Goal: Task Accomplishment & Management: Manage account settings

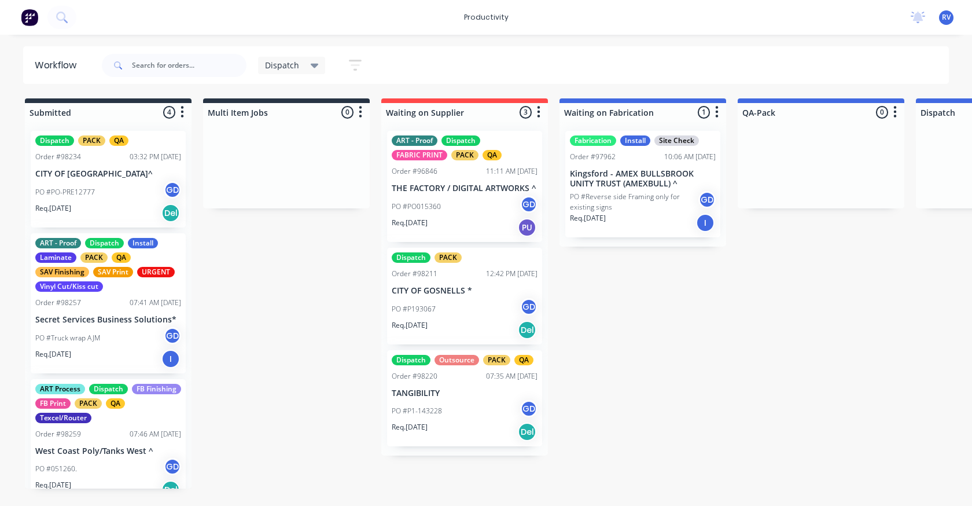
click at [291, 70] on span "Dispatch" at bounding box center [282, 65] width 34 height 12
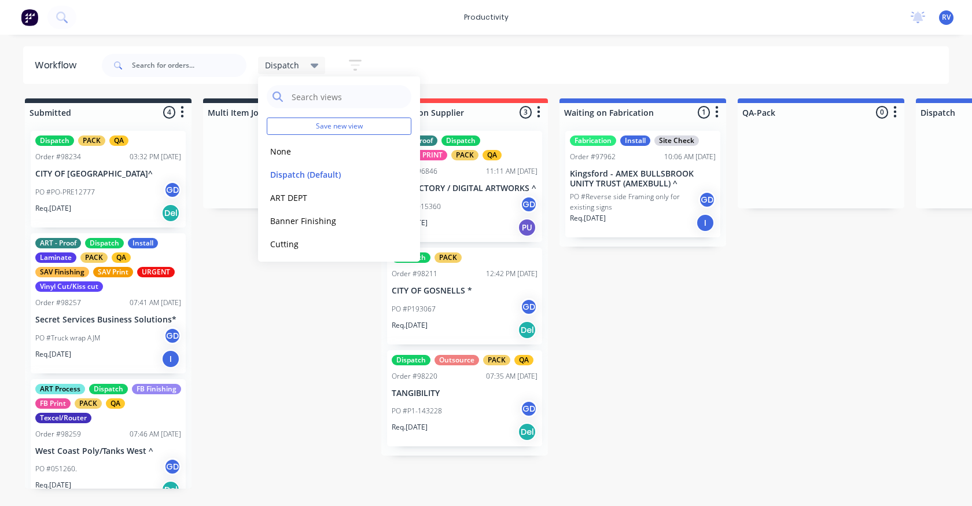
drag, startPoint x: 289, startPoint y: 151, endPoint x: 201, endPoint y: 82, distance: 112.2
click at [282, 146] on button "None" at bounding box center [328, 151] width 123 height 13
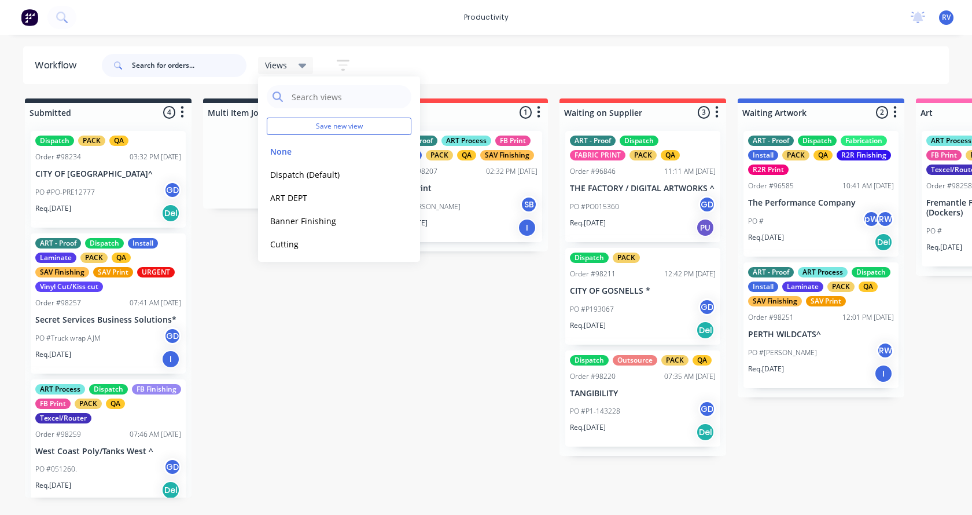
click at [175, 67] on input "text" at bounding box center [189, 65] width 115 height 23
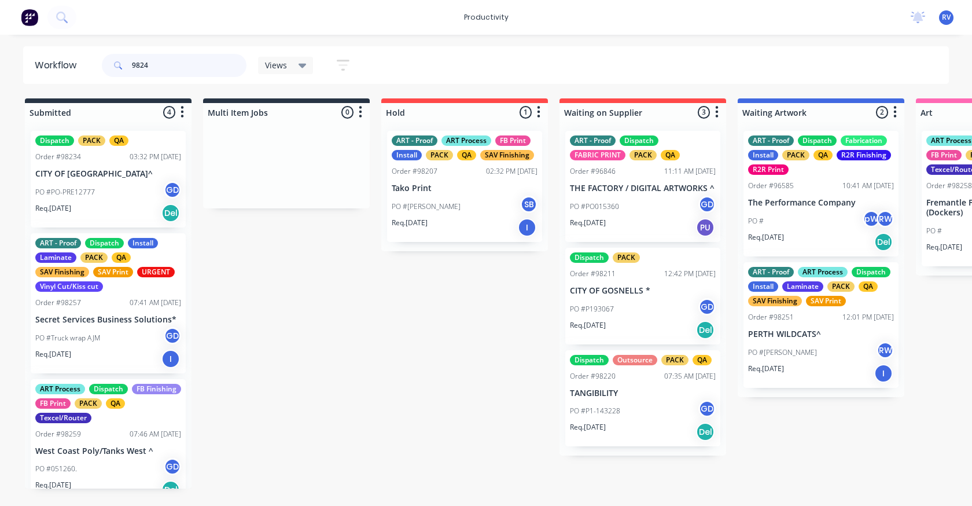
type input "98249"
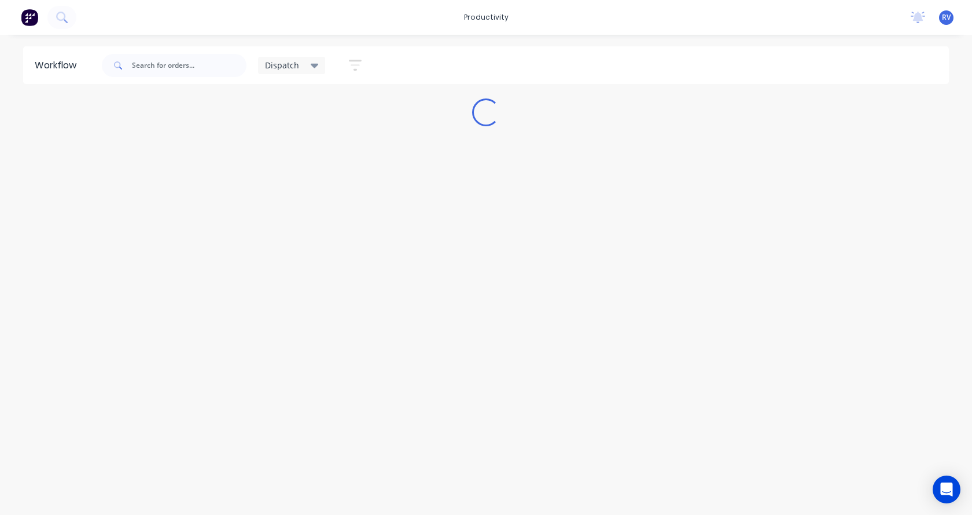
click at [286, 70] on span "Dispatch" at bounding box center [282, 65] width 34 height 12
click at [287, 149] on button "None" at bounding box center [328, 151] width 123 height 13
click at [175, 68] on input "text" at bounding box center [189, 65] width 115 height 23
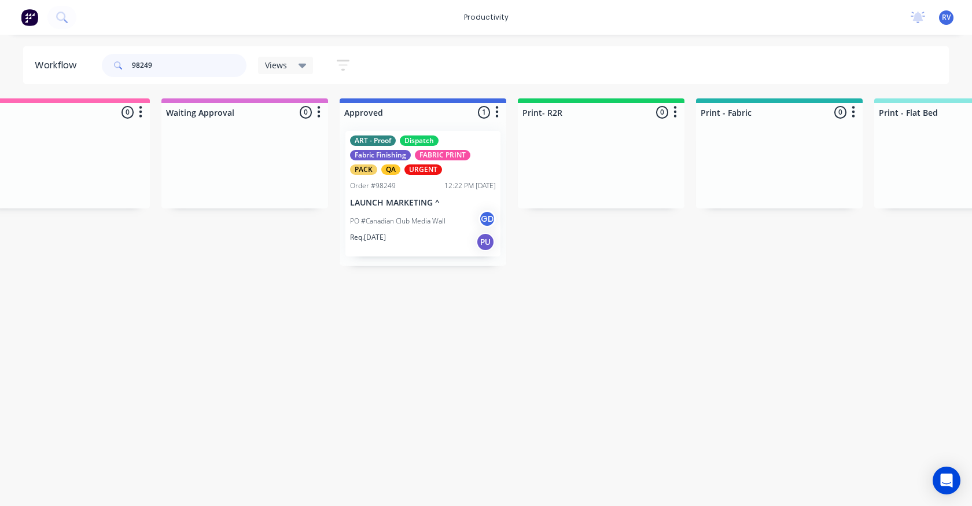
scroll to position [0, 1052]
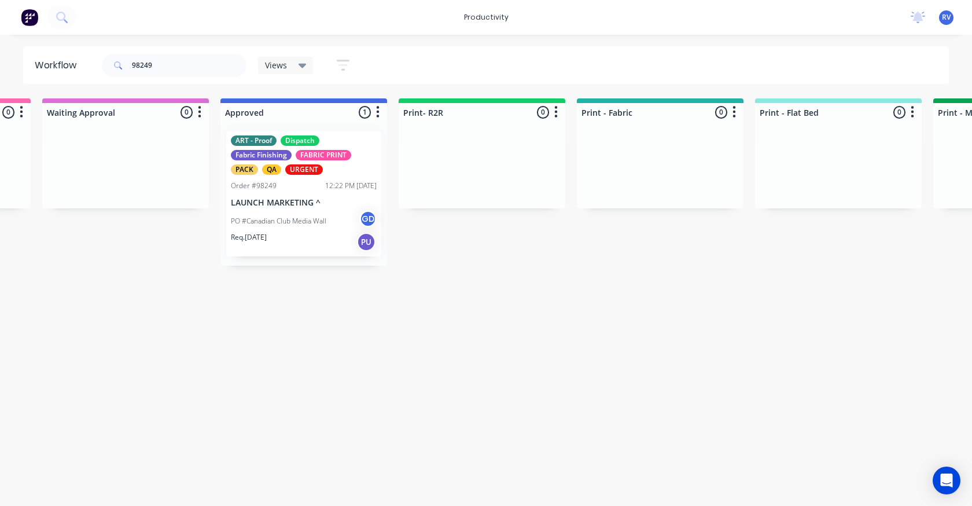
click at [311, 256] on div "ART - Proof Dispatch Fabric Finishing FABRIC PRINT PACK QA URGENT Order #98249 …" at bounding box center [304, 194] width 167 height 144
click at [306, 237] on div "Req. [DATE] PU" at bounding box center [304, 242] width 146 height 20
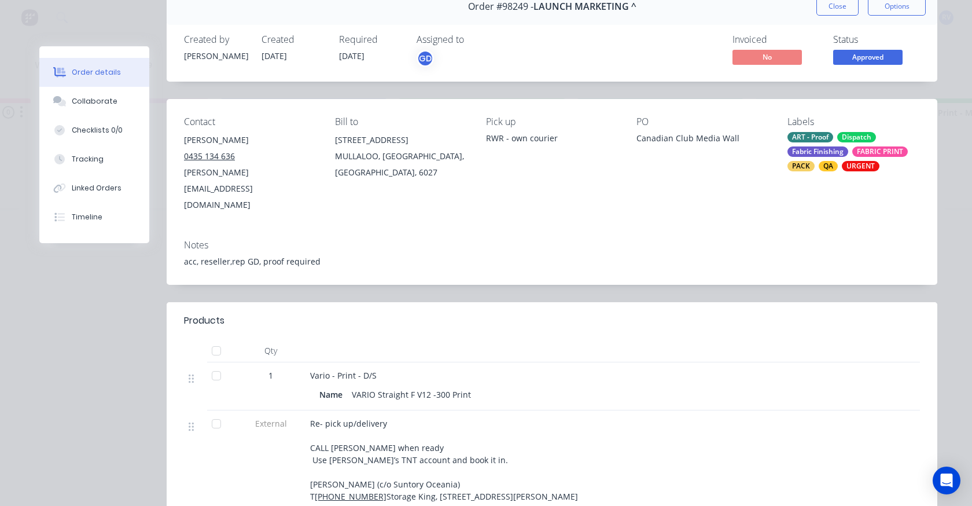
scroll to position [0, 0]
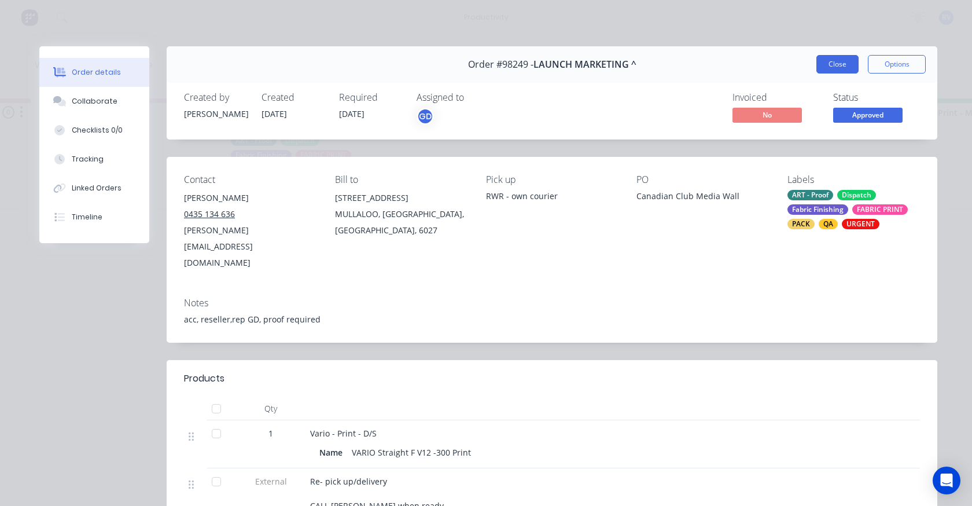
click at [822, 58] on button "Close" at bounding box center [838, 64] width 42 height 19
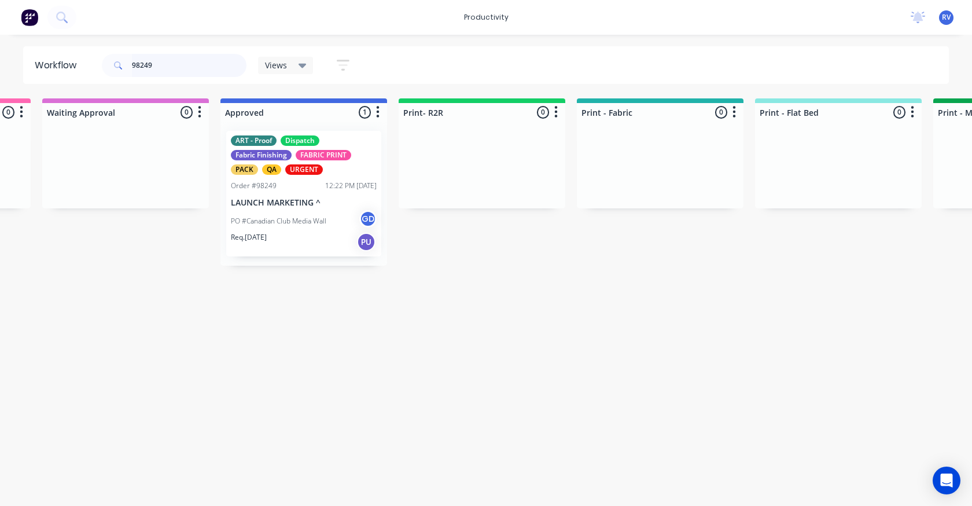
click at [169, 65] on input "98249" at bounding box center [189, 65] width 115 height 23
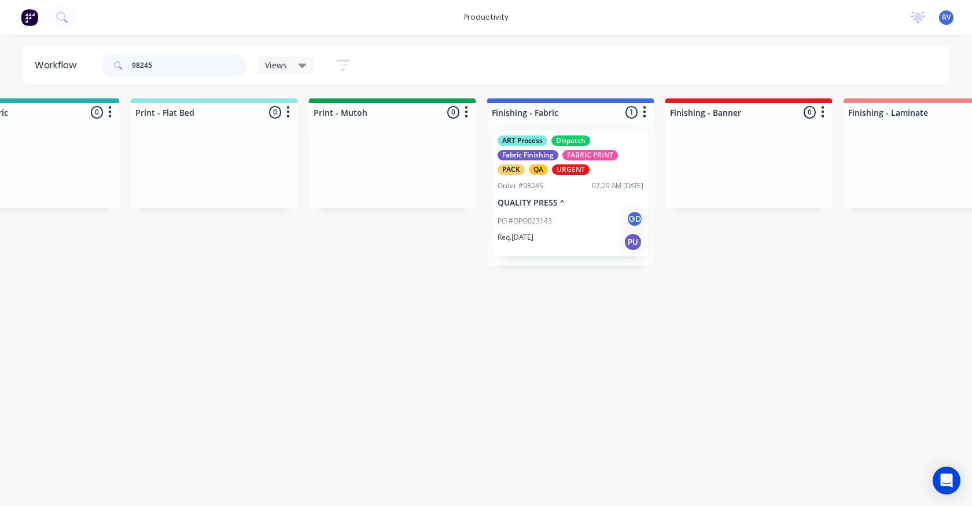
scroll to position [0, 1799]
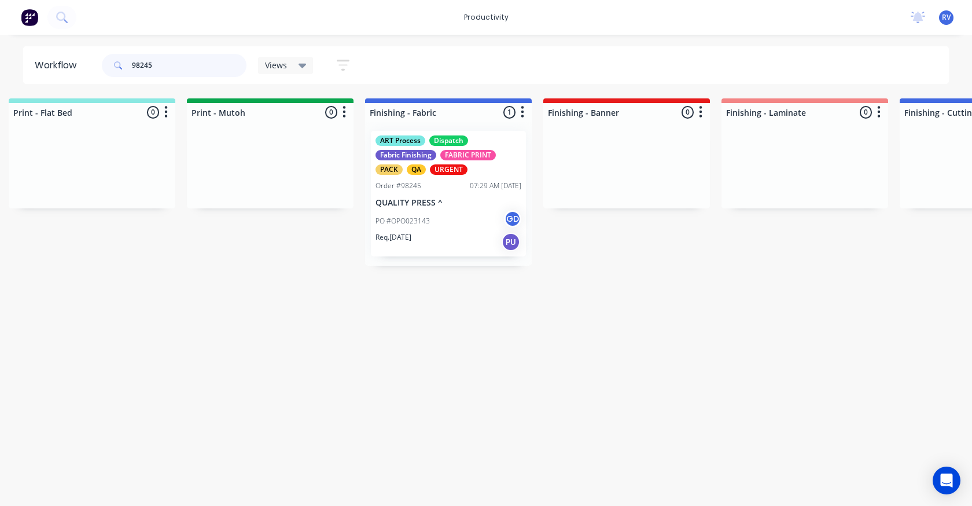
type input "98245"
click at [450, 232] on div "Req. [DATE] PU" at bounding box center [449, 242] width 146 height 20
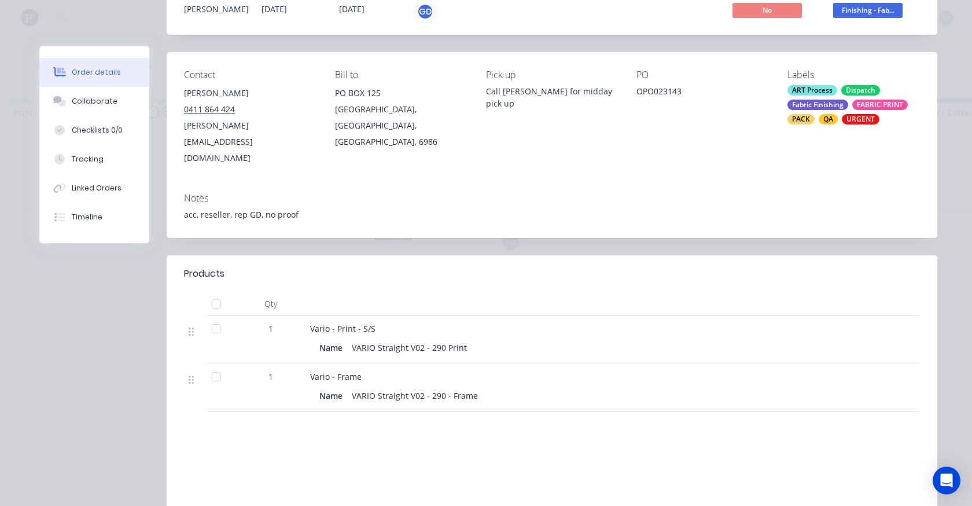
scroll to position [0, 0]
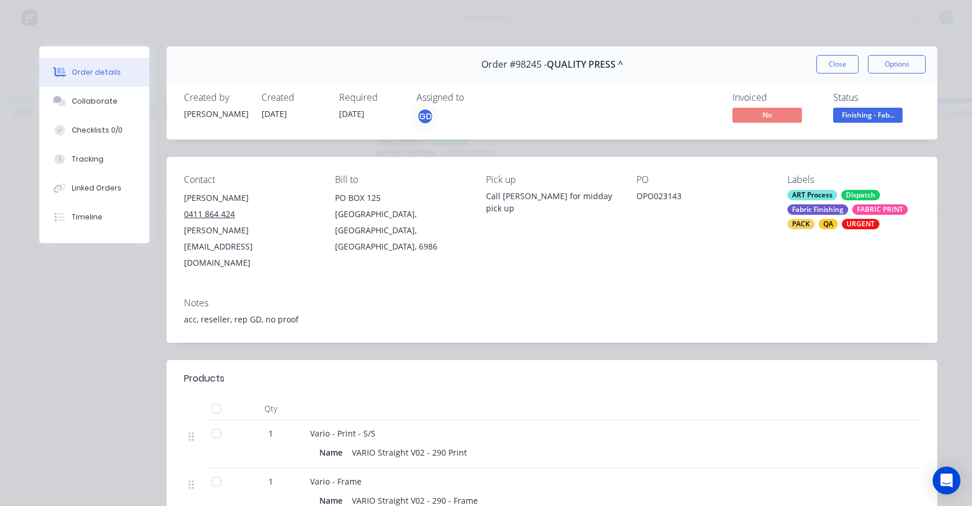
click at [826, 61] on button "Close" at bounding box center [838, 64] width 42 height 19
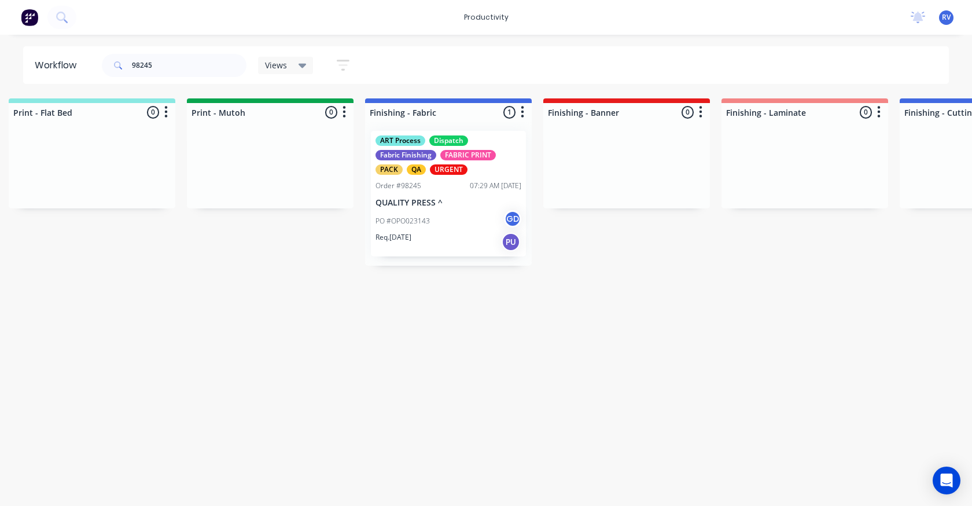
drag, startPoint x: 284, startPoint y: 65, endPoint x: 274, endPoint y: 75, distance: 14.7
click at [281, 65] on span "Views" at bounding box center [276, 65] width 22 height 12
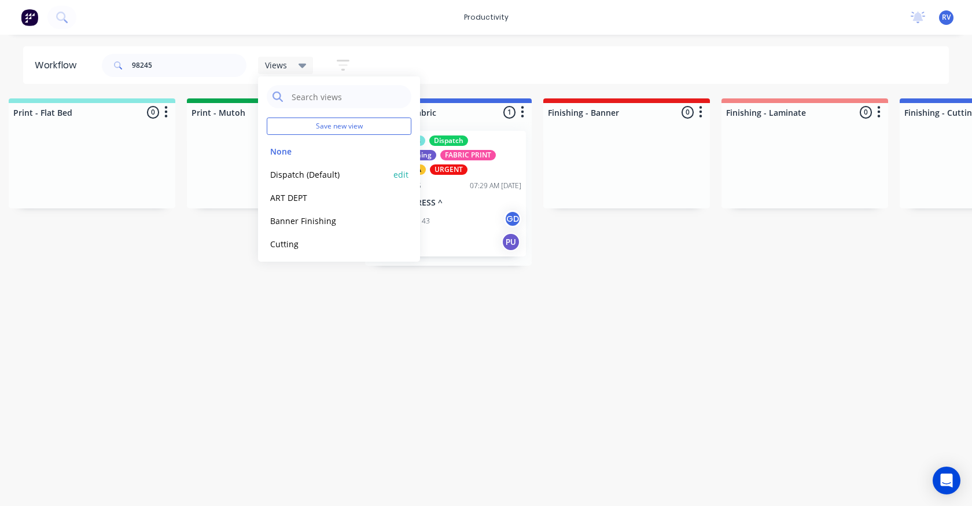
click at [282, 172] on button "Dispatch (Default)" at bounding box center [328, 174] width 123 height 13
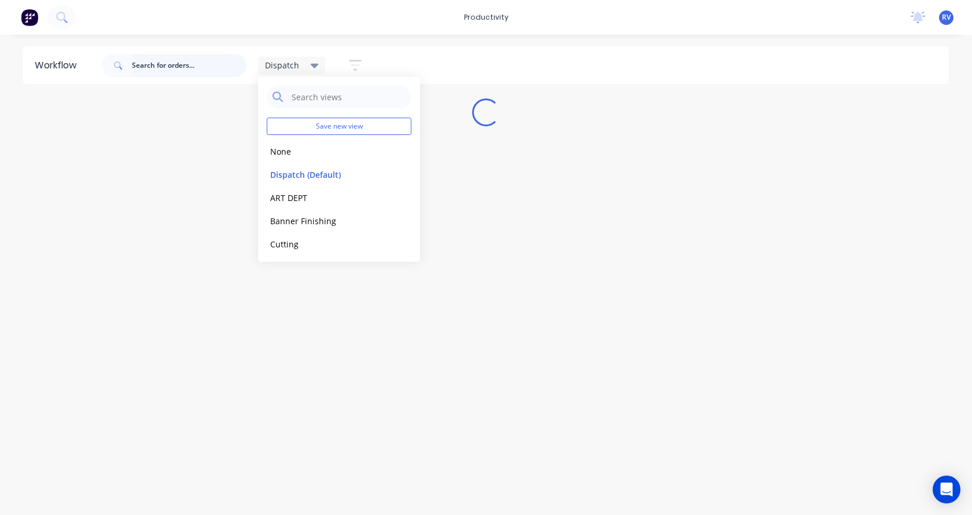
click at [163, 68] on input "text" at bounding box center [189, 65] width 115 height 23
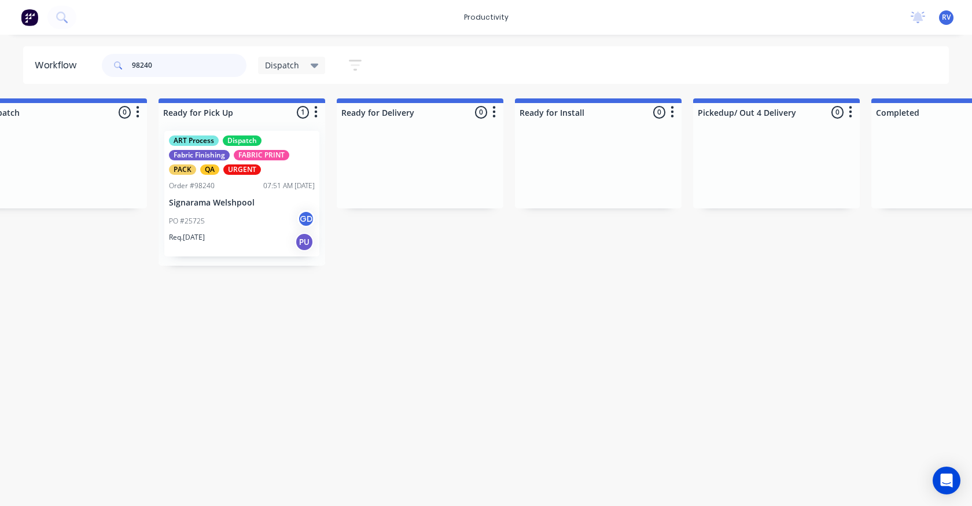
scroll to position [0, 931]
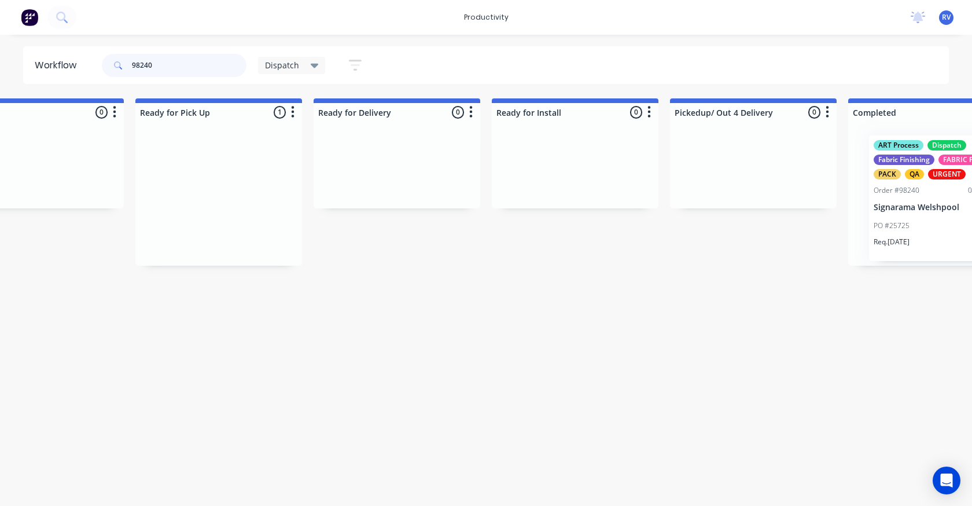
drag, startPoint x: 221, startPoint y: 209, endPoint x: 904, endPoint y: 199, distance: 683.7
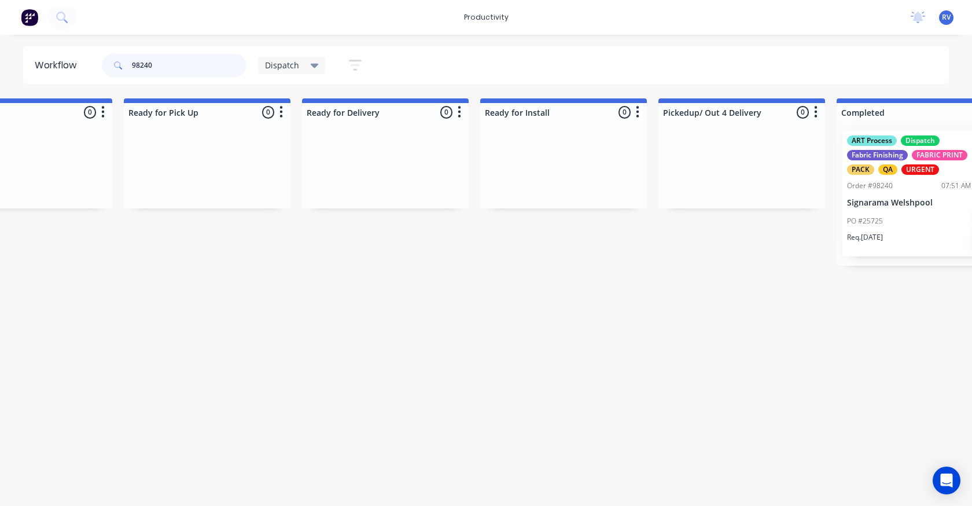
type input "98240"
click at [285, 71] on div "Dispatch" at bounding box center [292, 65] width 68 height 17
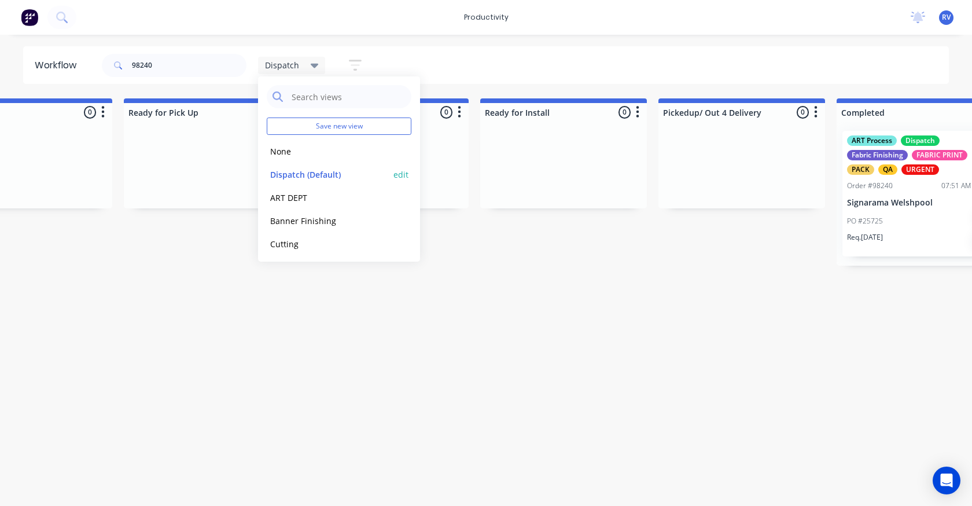
click at [292, 173] on button "Dispatch (Default)" at bounding box center [328, 174] width 123 height 13
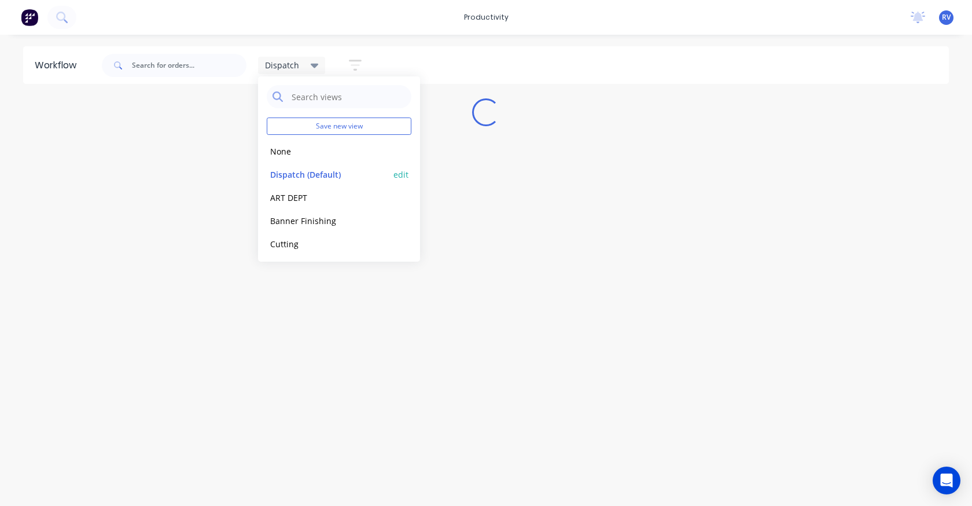
scroll to position [0, 0]
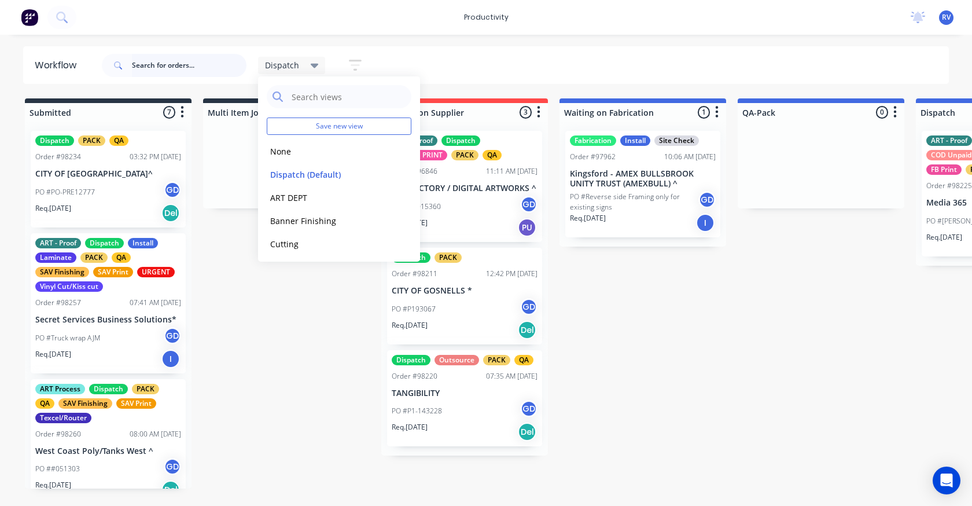
drag, startPoint x: 178, startPoint y: 69, endPoint x: 175, endPoint y: 58, distance: 11.4
click at [177, 68] on input "text" at bounding box center [189, 65] width 115 height 23
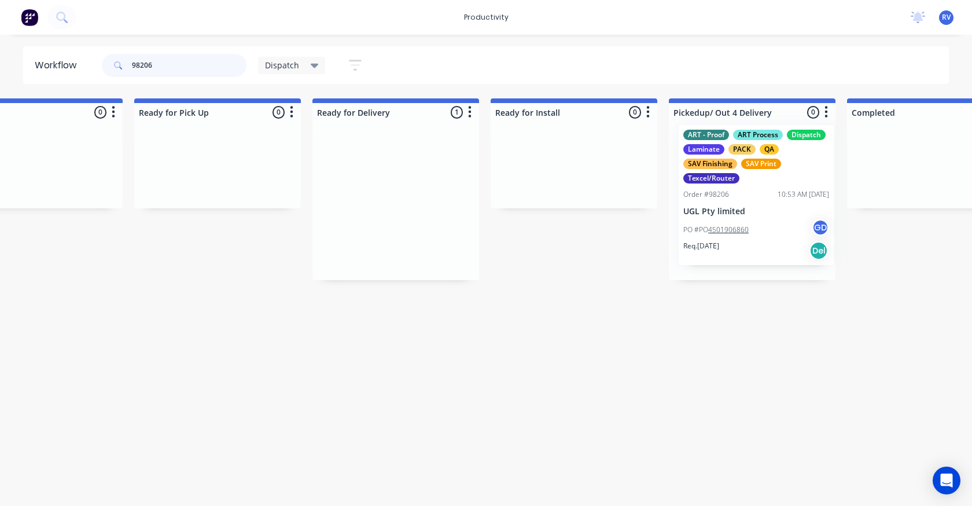
scroll to position [0, 965]
drag, startPoint x: 379, startPoint y: 224, endPoint x: 747, endPoint y: 218, distance: 367.6
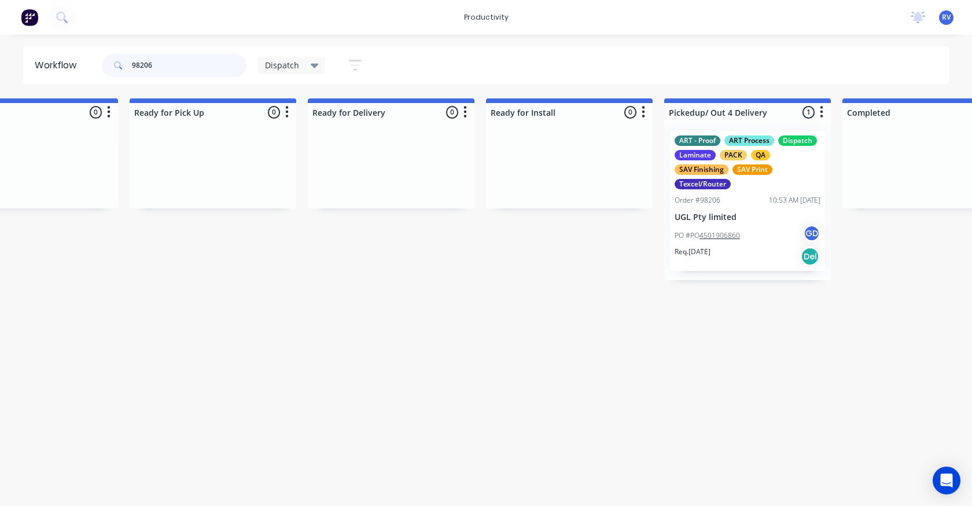
type input "98206"
click at [276, 70] on span "Dispatch" at bounding box center [282, 65] width 34 height 12
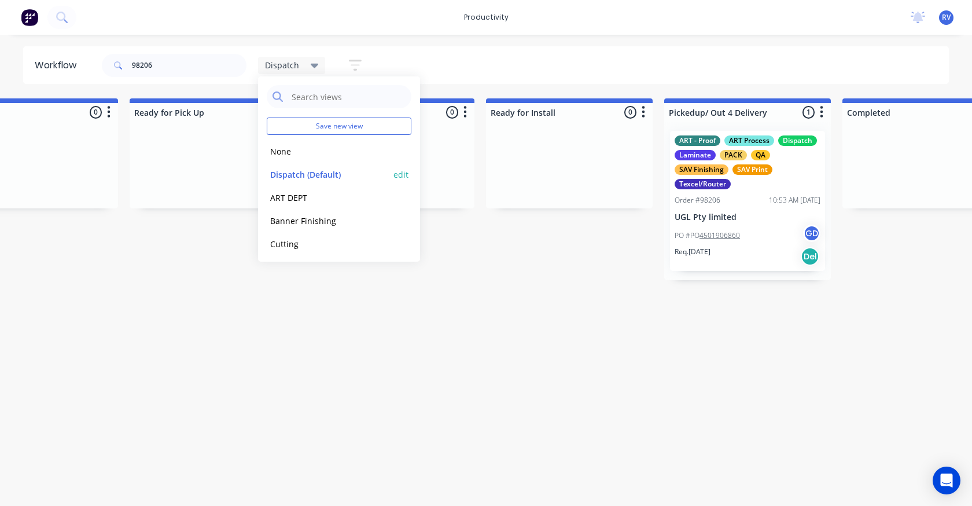
click at [291, 175] on button "Dispatch (Default)" at bounding box center [328, 174] width 123 height 13
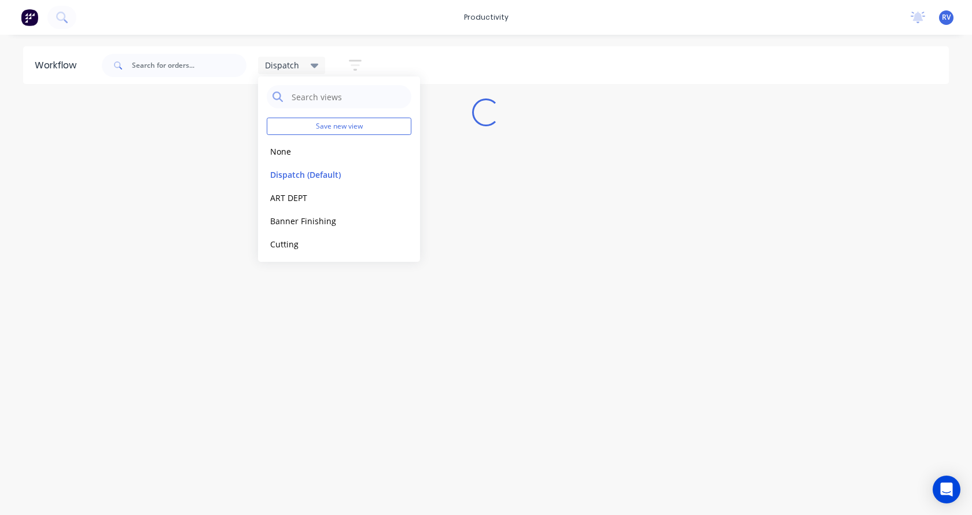
click at [277, 342] on div "Workflow Dispatch Save new view None edit Dispatch (Default) edit ART DEPT edit…" at bounding box center [486, 268] width 972 height 445
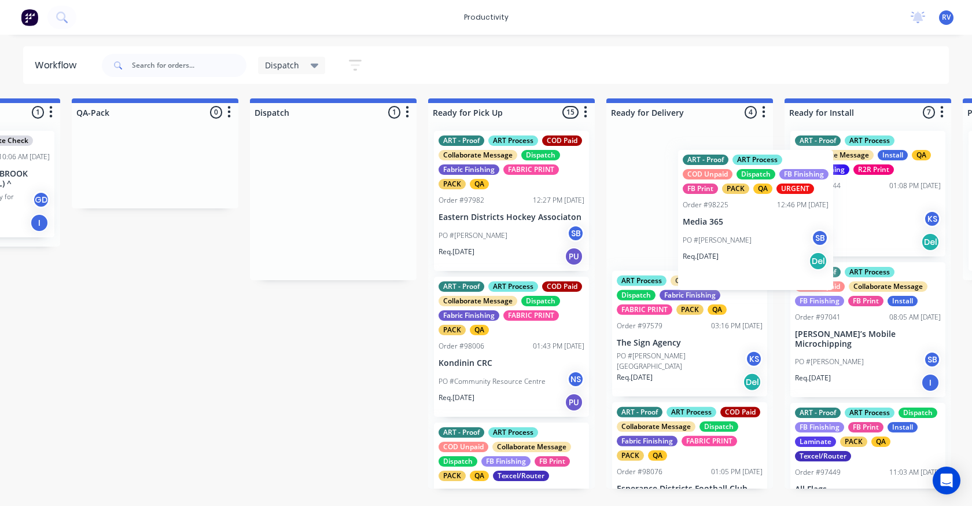
scroll to position [0, 670]
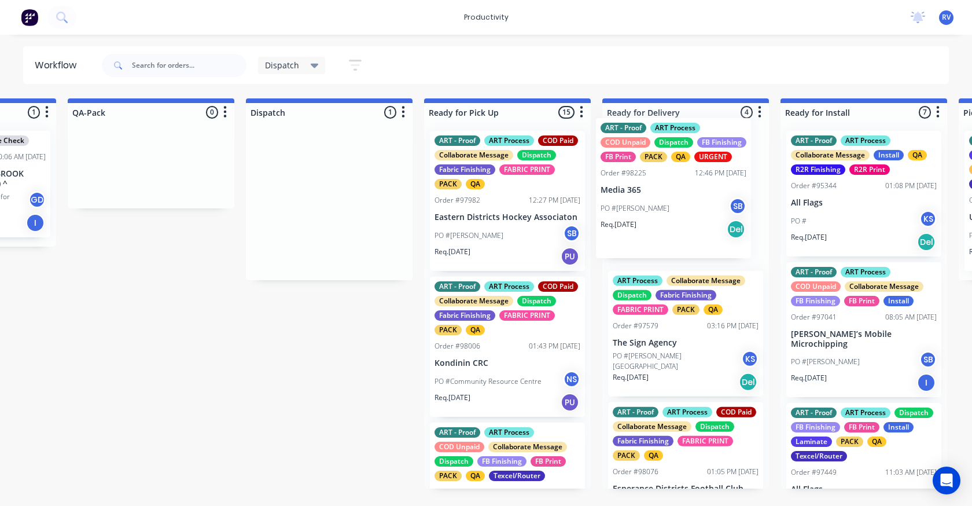
drag, startPoint x: 304, startPoint y: 210, endPoint x: 640, endPoint y: 194, distance: 336.7
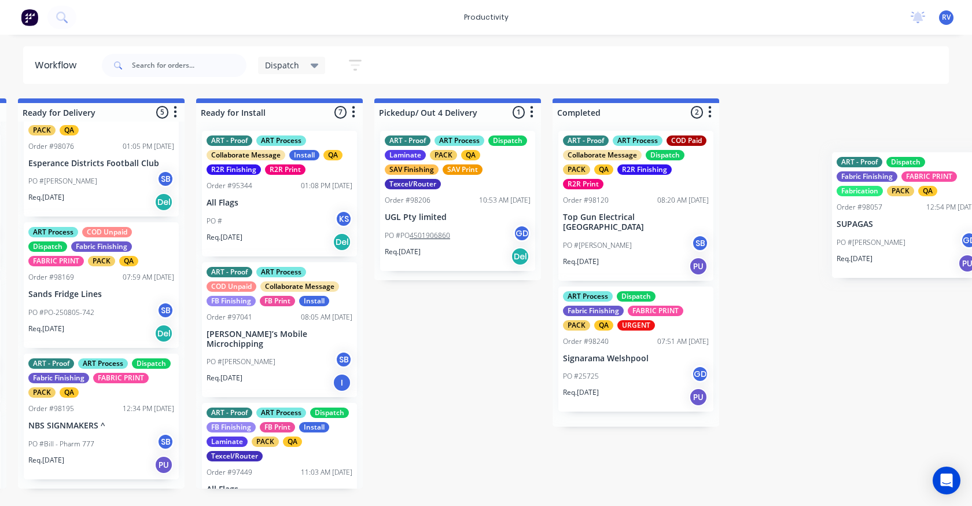
scroll to position [0, 1302]
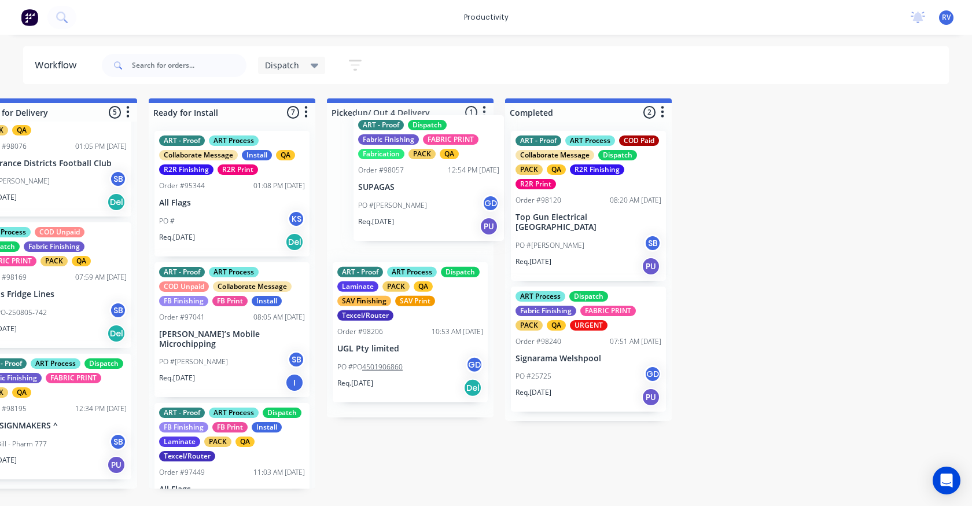
drag, startPoint x: 489, startPoint y: 340, endPoint x: 417, endPoint y: 177, distance: 177.8
click at [417, 177] on div "Submitted 7 Sort By Created date Required date Order number Customer name Most …" at bounding box center [913, 293] width 4449 height 390
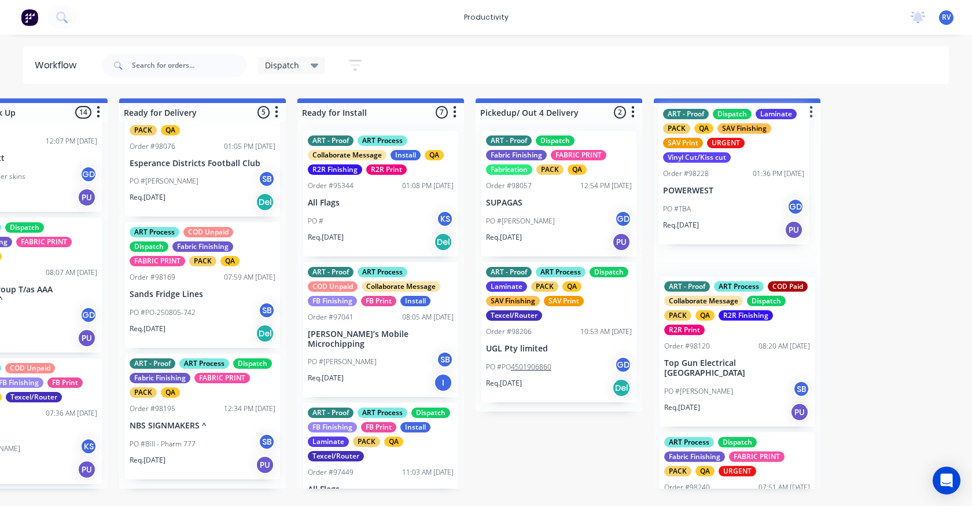
scroll to position [0, 1156]
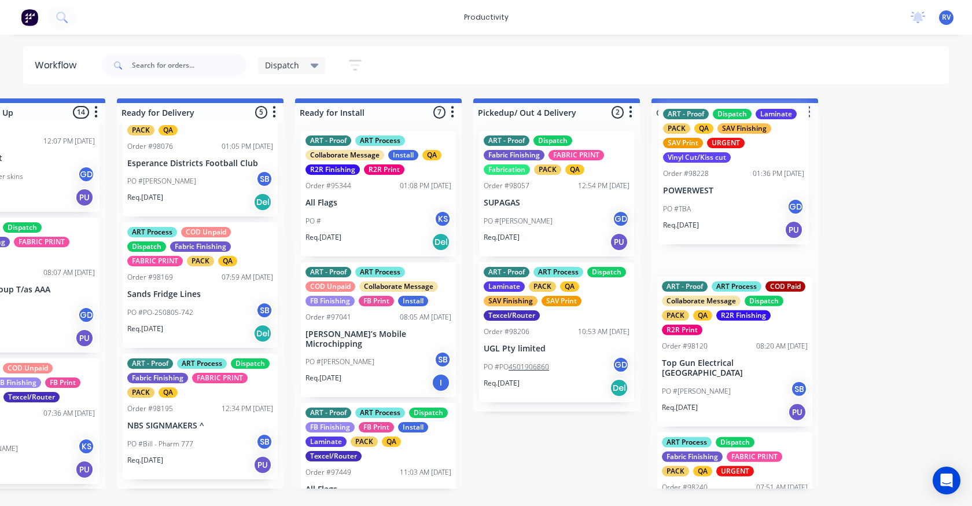
drag, startPoint x: 329, startPoint y: 217, endPoint x: 713, endPoint y: 220, distance: 384.4
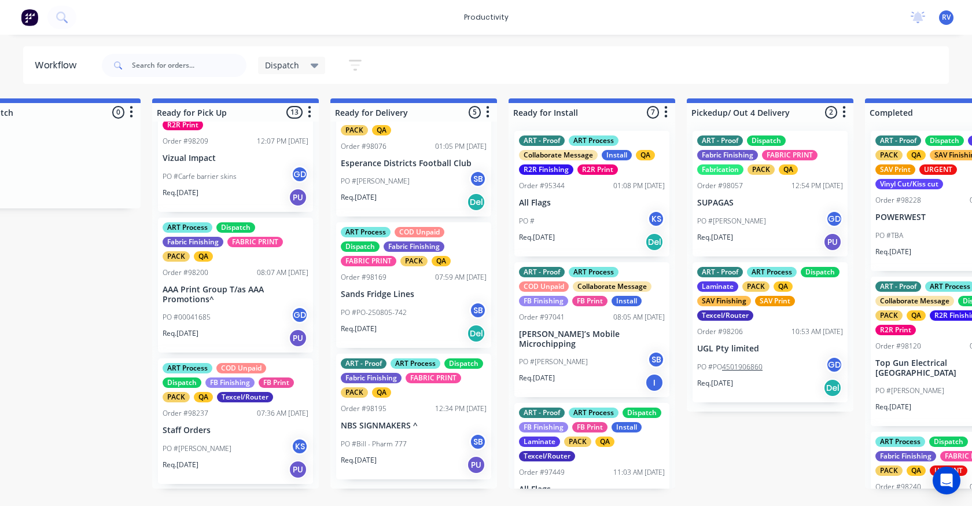
scroll to position [1450, 0]
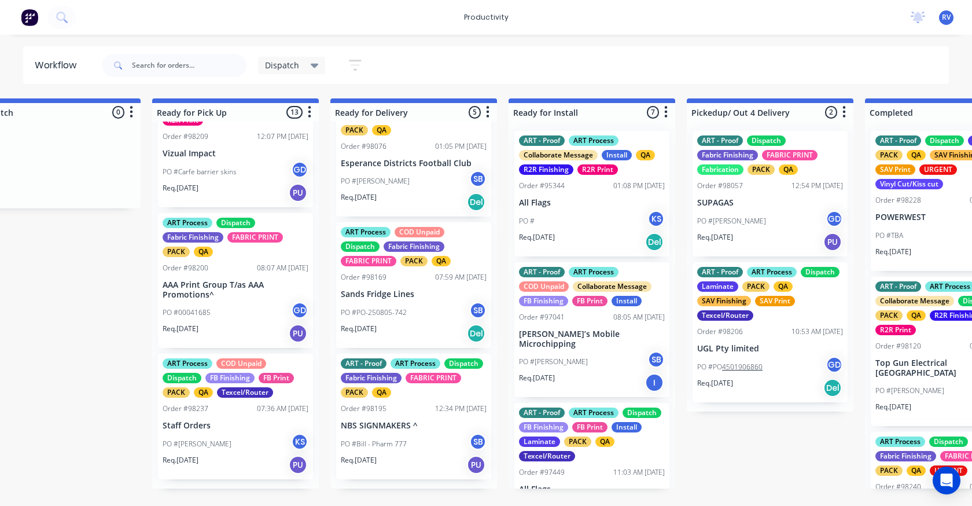
click at [229, 414] on div "Order #98237 07:36 AM 13/08/25" at bounding box center [236, 408] width 146 height 10
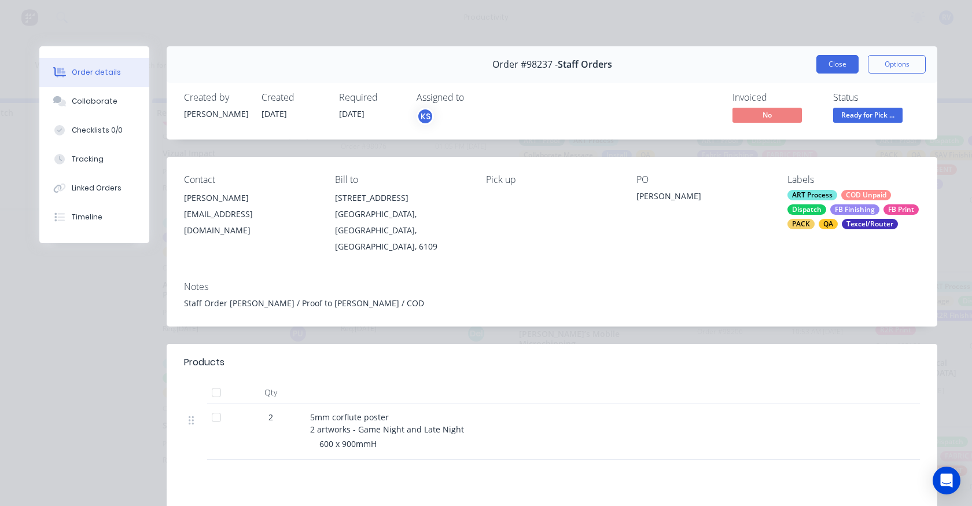
click at [817, 72] on button "Close" at bounding box center [838, 64] width 42 height 19
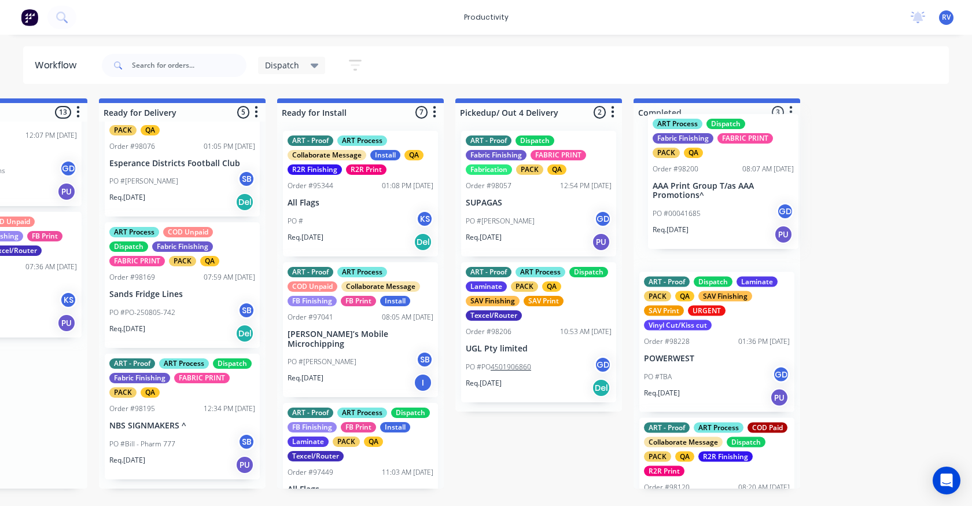
scroll to position [0, 1175]
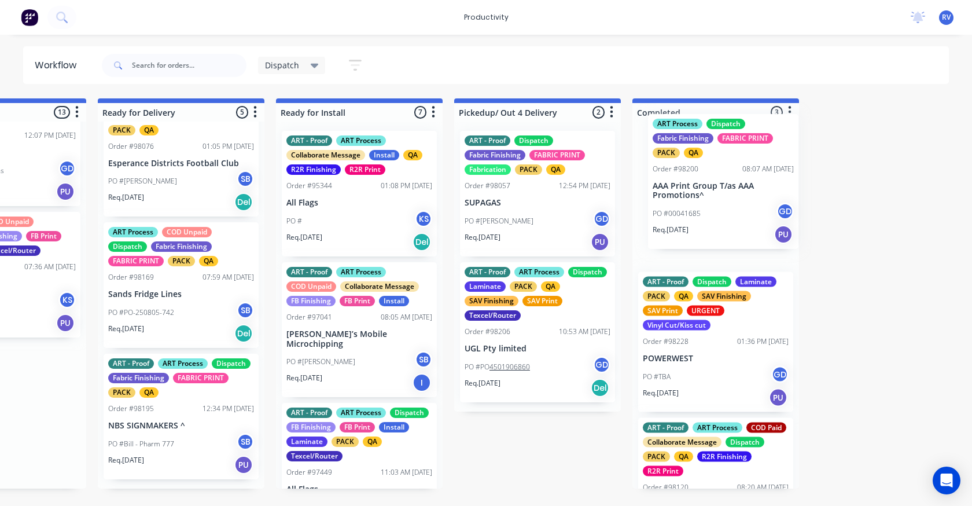
drag, startPoint x: 230, startPoint y: 309, endPoint x: 713, endPoint y: 196, distance: 495.2
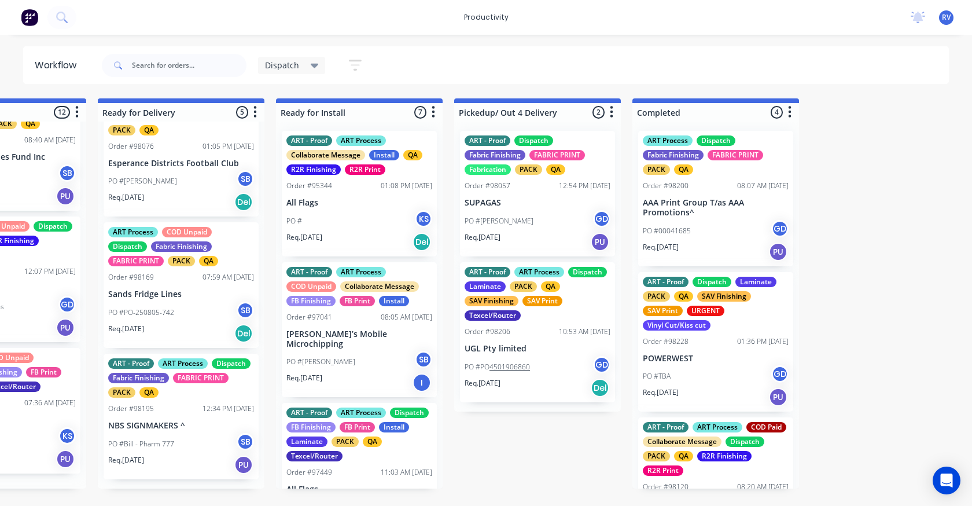
scroll to position [1309, 0]
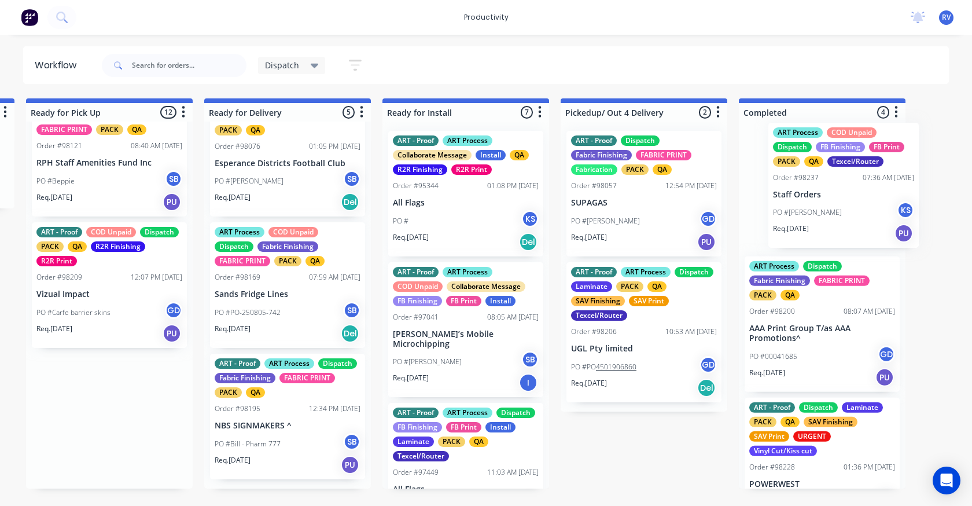
drag, startPoint x: 115, startPoint y: 452, endPoint x: 772, endPoint y: 206, distance: 701.9
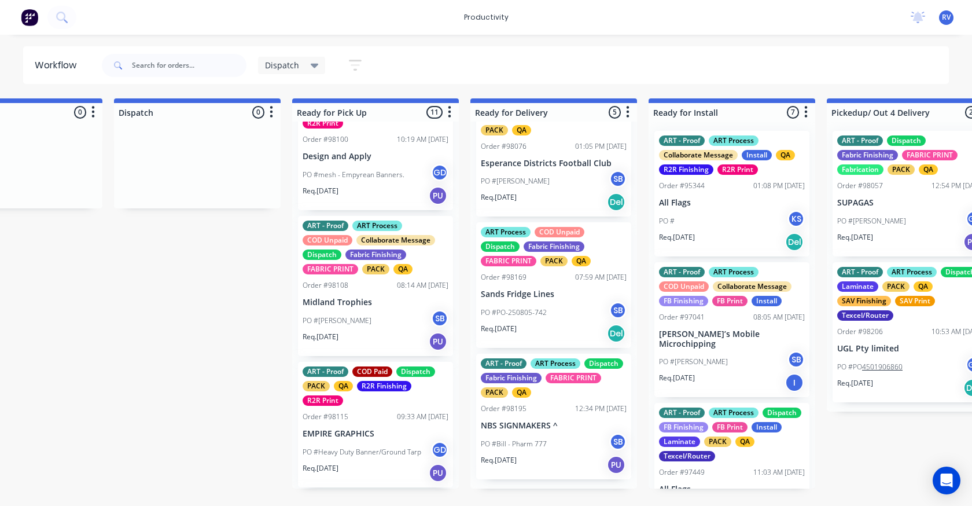
scroll to position [541, 0]
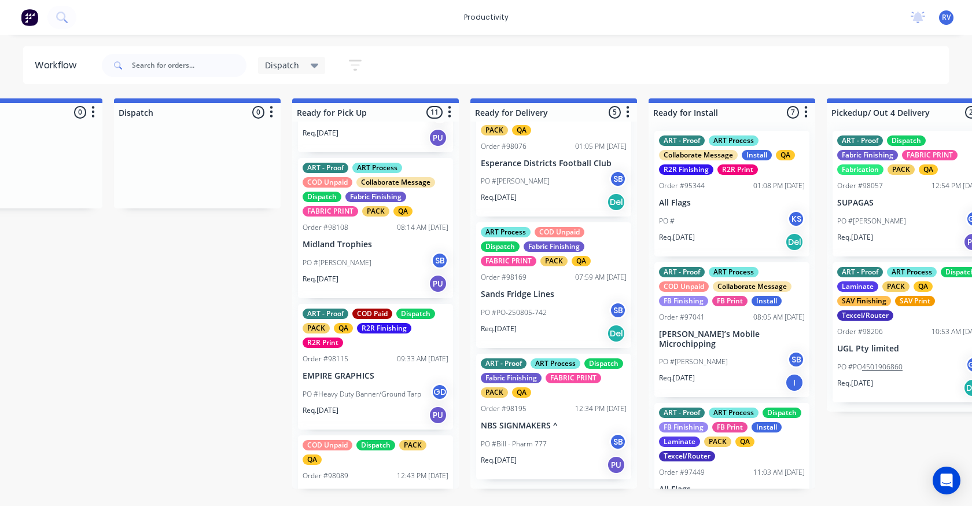
click at [385, 375] on p "EMPIRE GRAPHICS" at bounding box center [376, 376] width 146 height 10
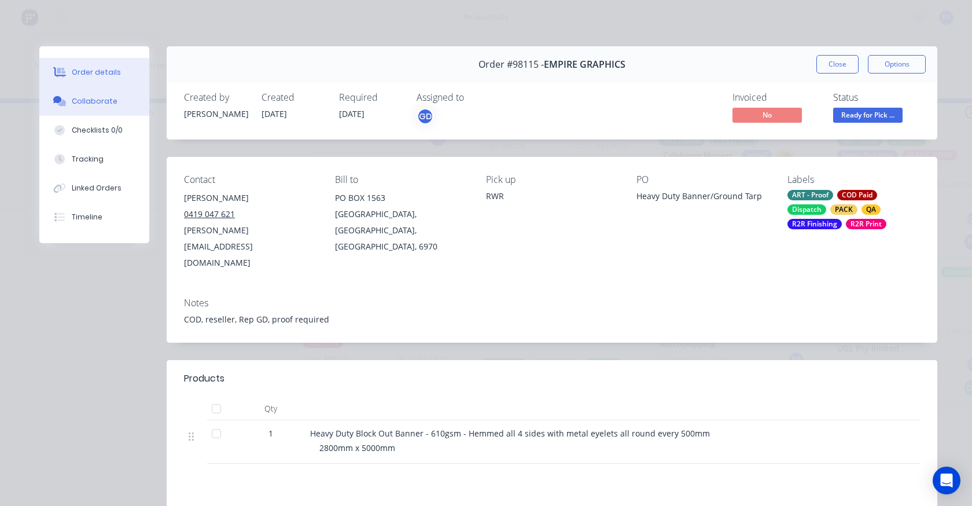
click at [90, 104] on div "Collaborate" at bounding box center [95, 101] width 46 height 10
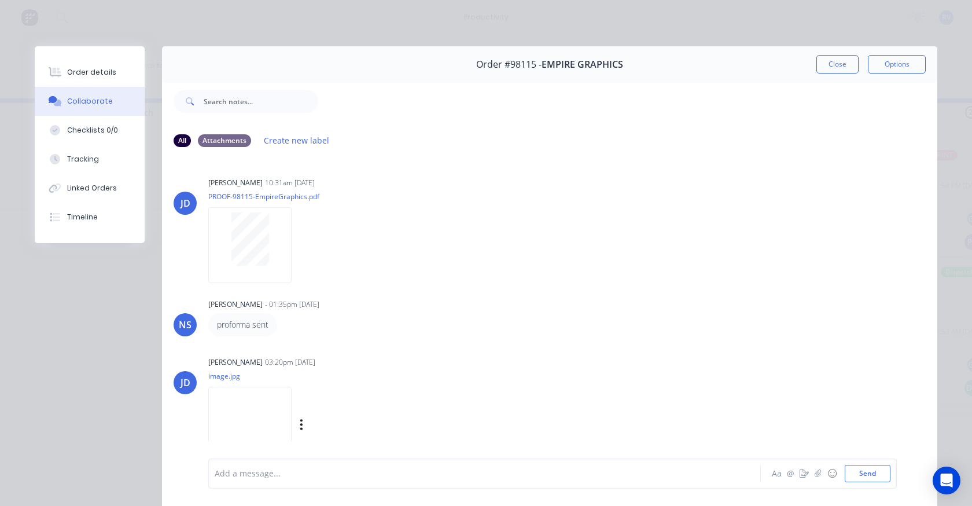
click at [238, 418] on img at bounding box center [249, 425] width 83 height 76
drag, startPoint x: 842, startPoint y: 72, endPoint x: 832, endPoint y: 75, distance: 11.0
click at [841, 72] on button "Close" at bounding box center [838, 64] width 42 height 19
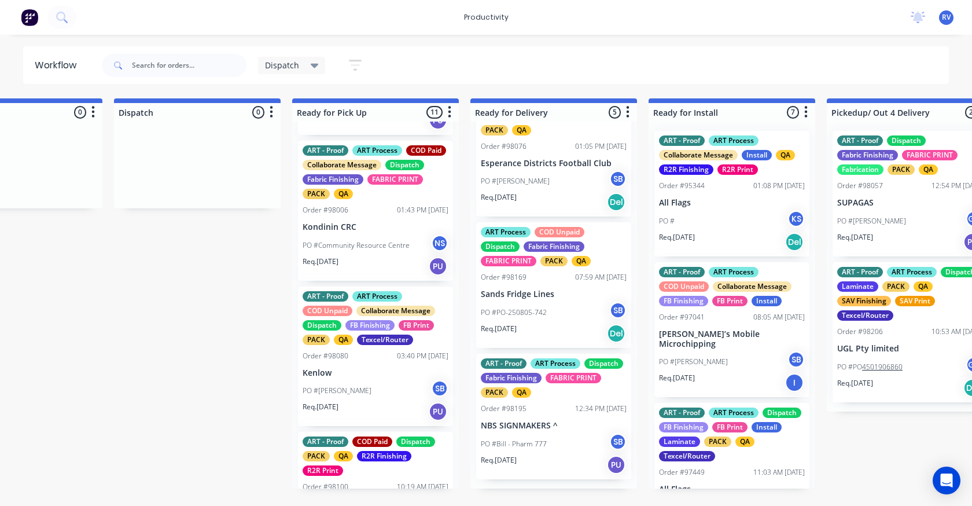
scroll to position [252, 0]
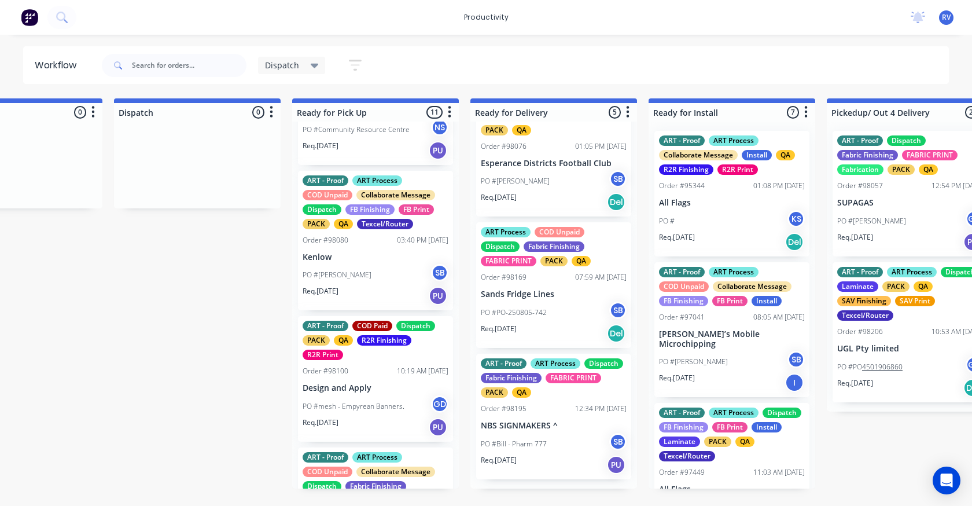
click at [373, 370] on div "ART - Proof ART Process COD Paid Collaborate Message Dispatch Fabric Finishing …" at bounding box center [375, 305] width 167 height 367
click at [363, 369] on div "Order #98100 10:19 AM 29/07/25" at bounding box center [376, 371] width 146 height 10
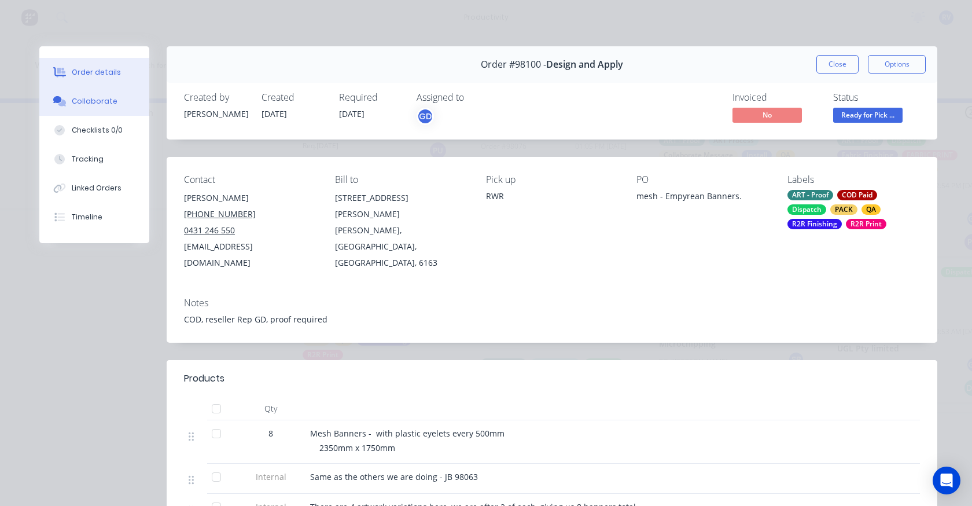
click at [83, 109] on button "Collaborate" at bounding box center [94, 101] width 110 height 29
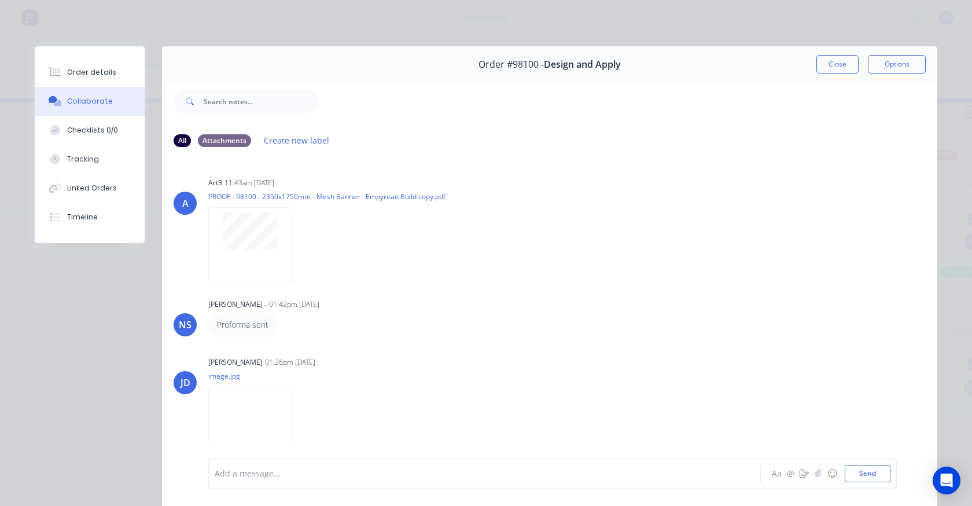
drag, startPoint x: 829, startPoint y: 64, endPoint x: 806, endPoint y: 68, distance: 22.8
click at [829, 64] on button "Close" at bounding box center [838, 64] width 42 height 19
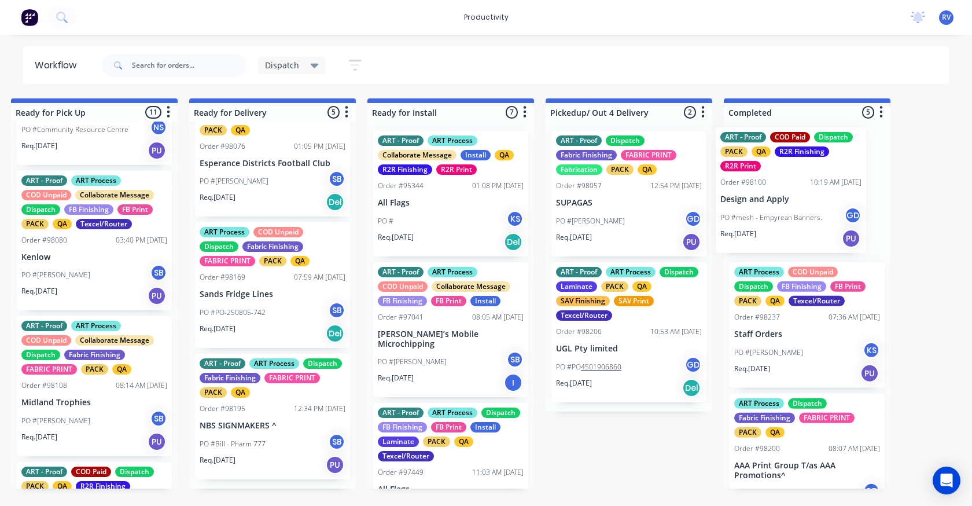
drag, startPoint x: 390, startPoint y: 365, endPoint x: 770, endPoint y: 174, distance: 425.3
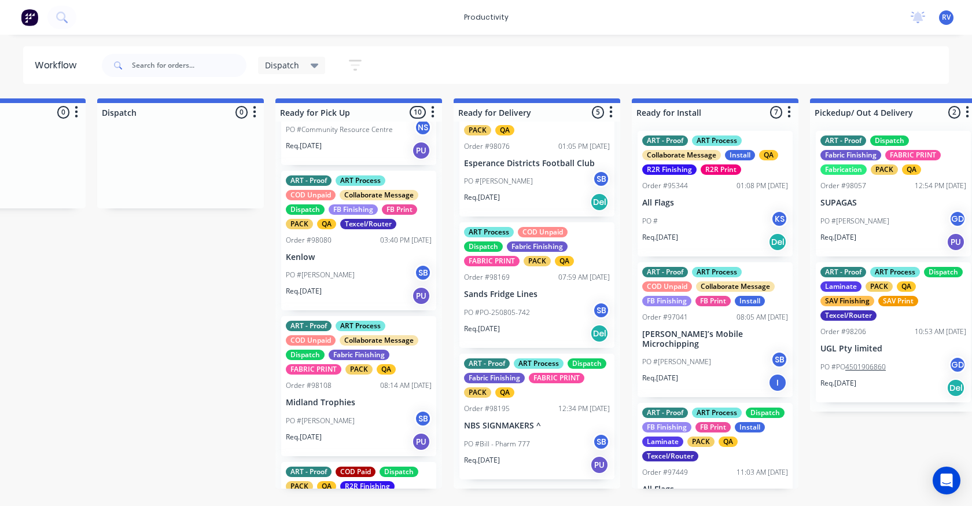
scroll to position [0, 779]
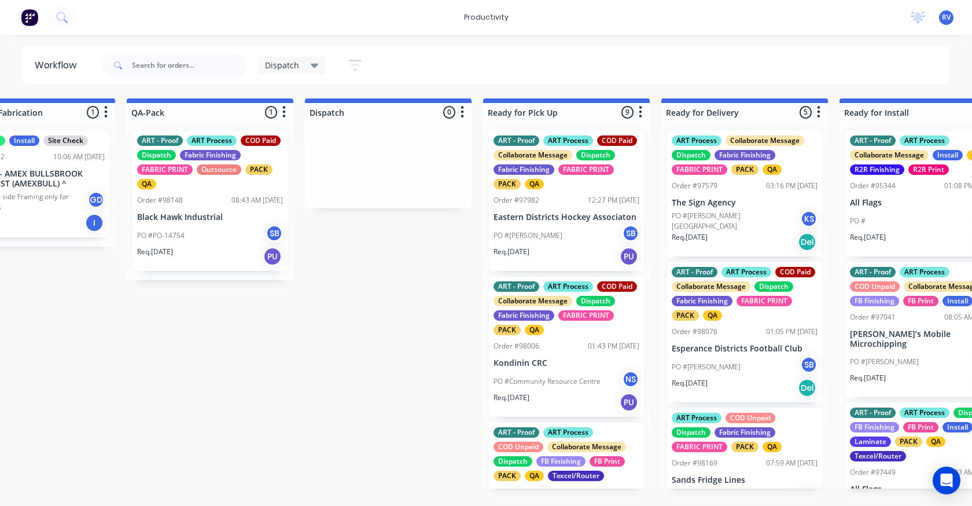
scroll to position [0, 614]
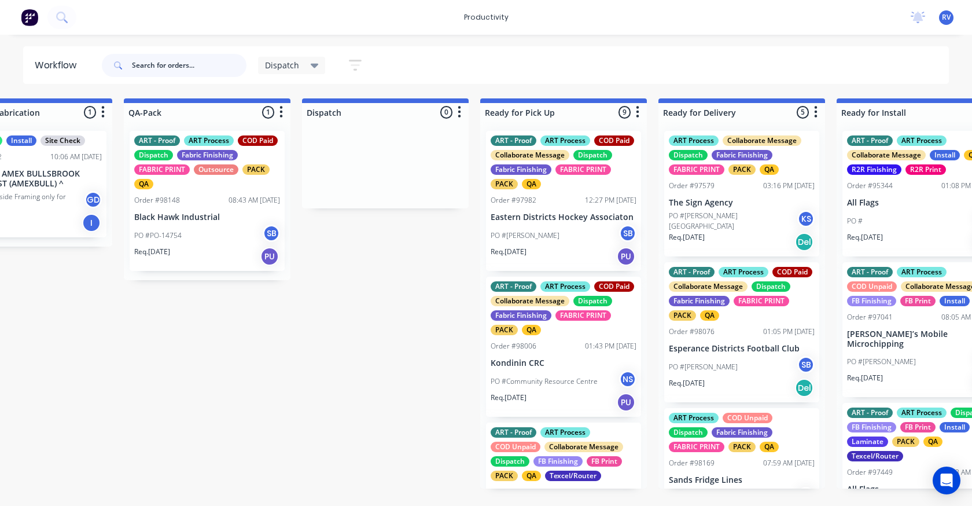
click at [146, 68] on input "text" at bounding box center [189, 65] width 115 height 23
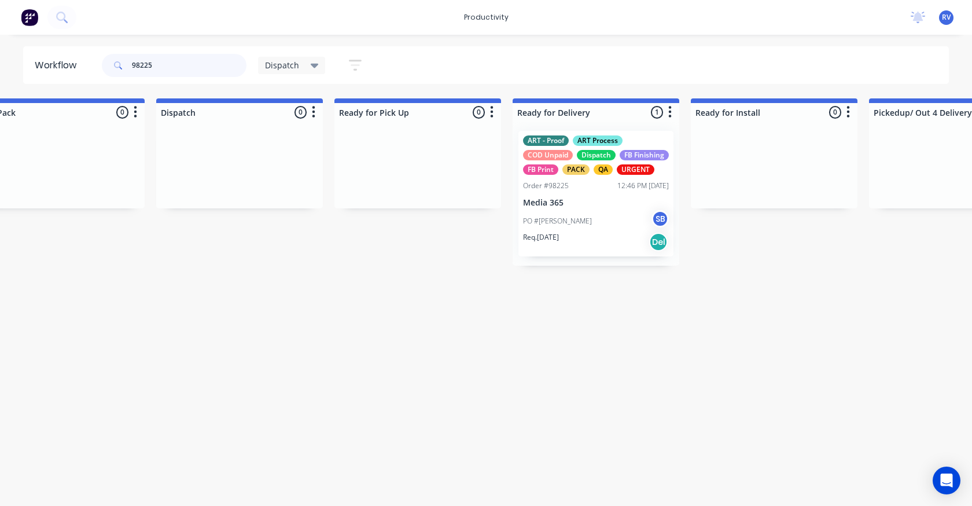
scroll to position [0, 855]
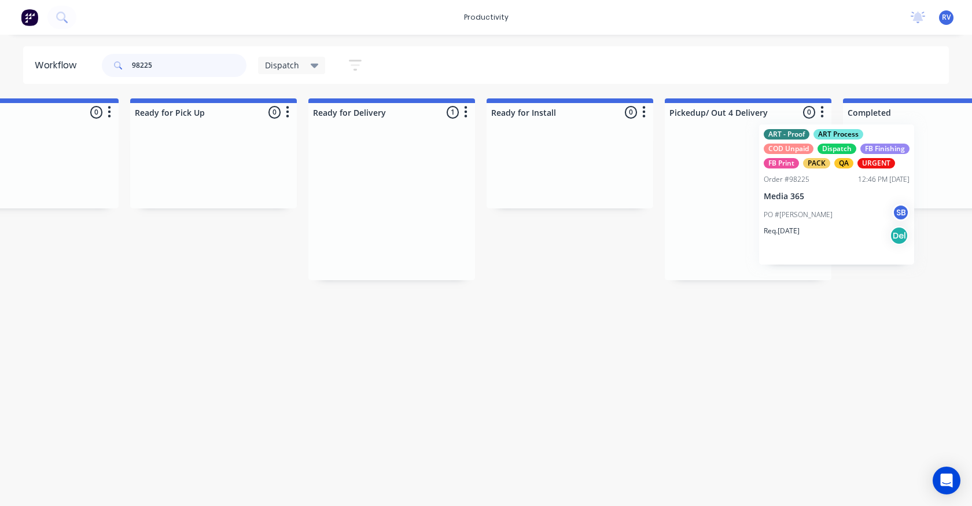
drag, startPoint x: 520, startPoint y: 163, endPoint x: 694, endPoint y: 149, distance: 174.2
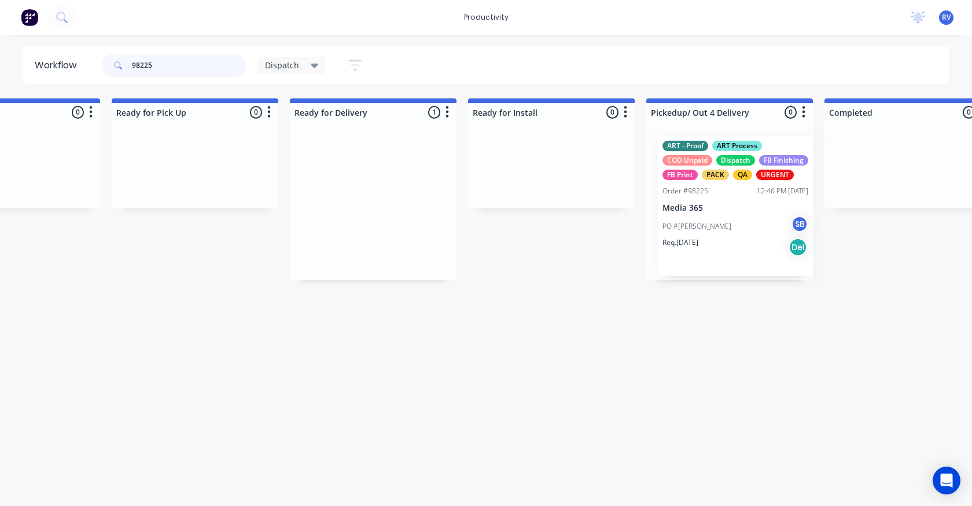
drag, startPoint x: 359, startPoint y: 185, endPoint x: 721, endPoint y: 189, distance: 361.8
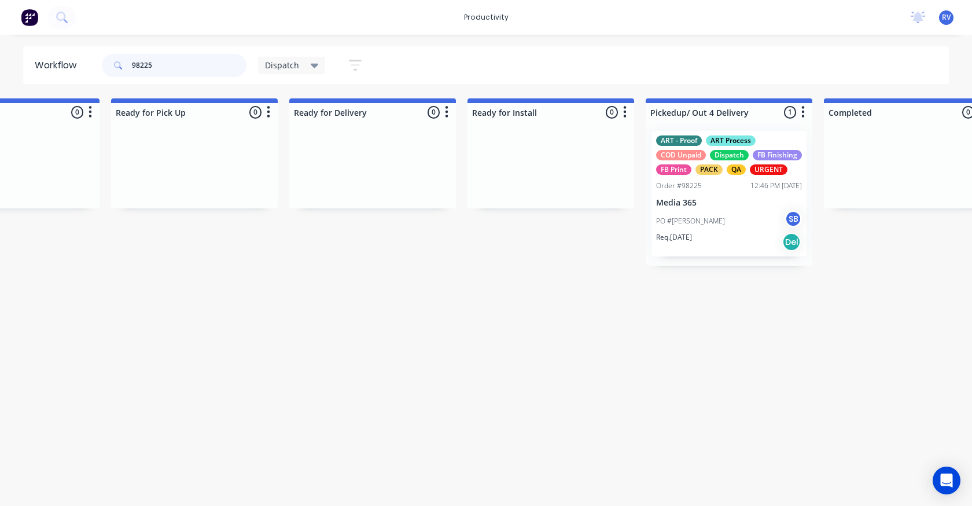
type input "98225"
click at [280, 65] on span "Dispatch" at bounding box center [282, 65] width 34 height 12
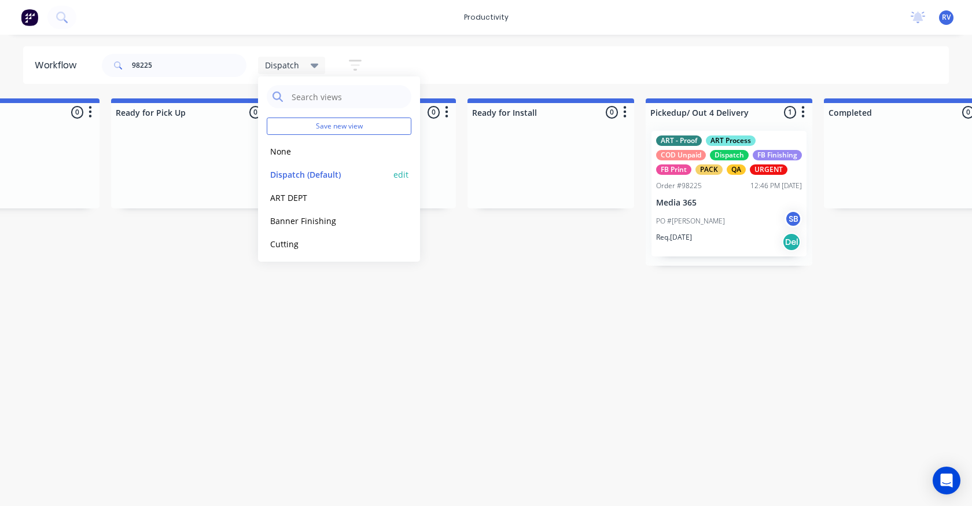
click at [281, 174] on button "Dispatch (Default)" at bounding box center [328, 174] width 123 height 13
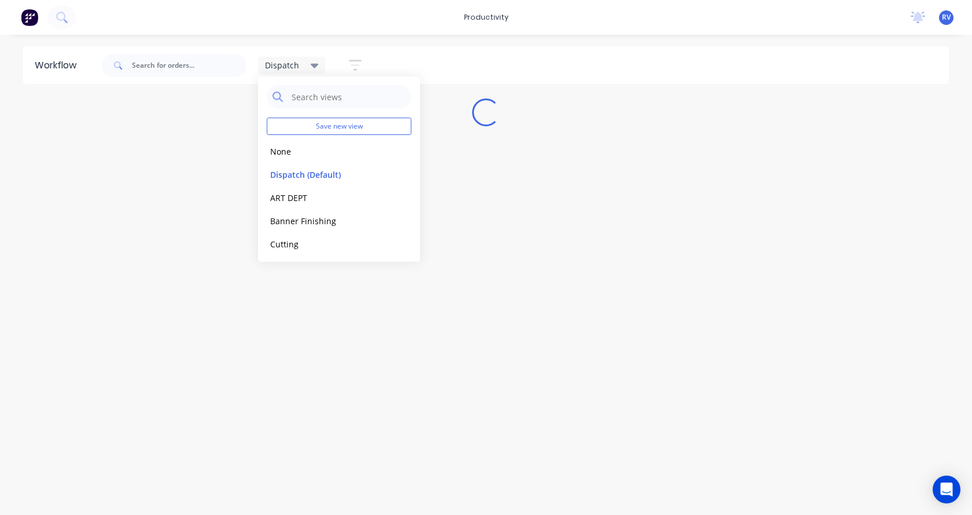
click at [253, 401] on div "Workflow Dispatch Save new view None edit Dispatch (Default) edit ART DEPT edit…" at bounding box center [486, 268] width 972 height 445
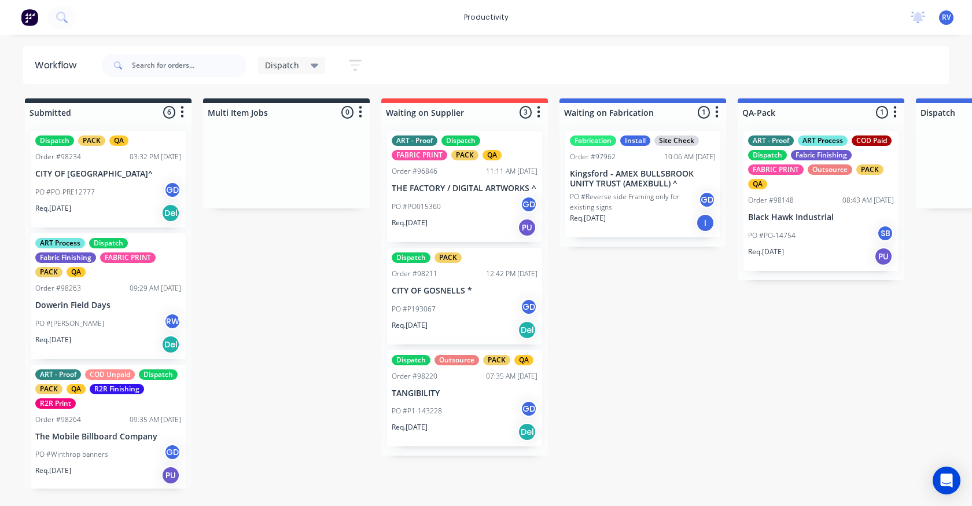
click at [111, 208] on div "Req. [DATE] Del" at bounding box center [108, 213] width 146 height 20
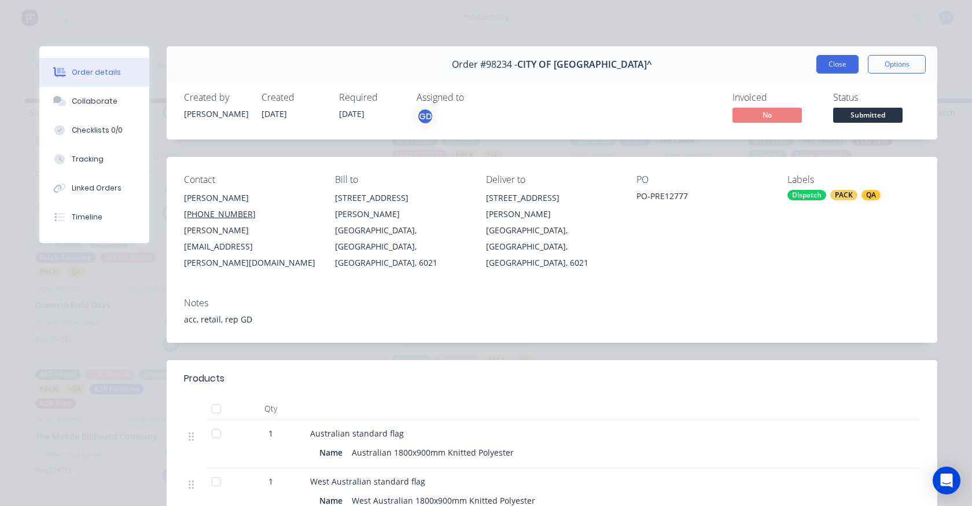
click at [834, 69] on button "Close" at bounding box center [838, 64] width 42 height 19
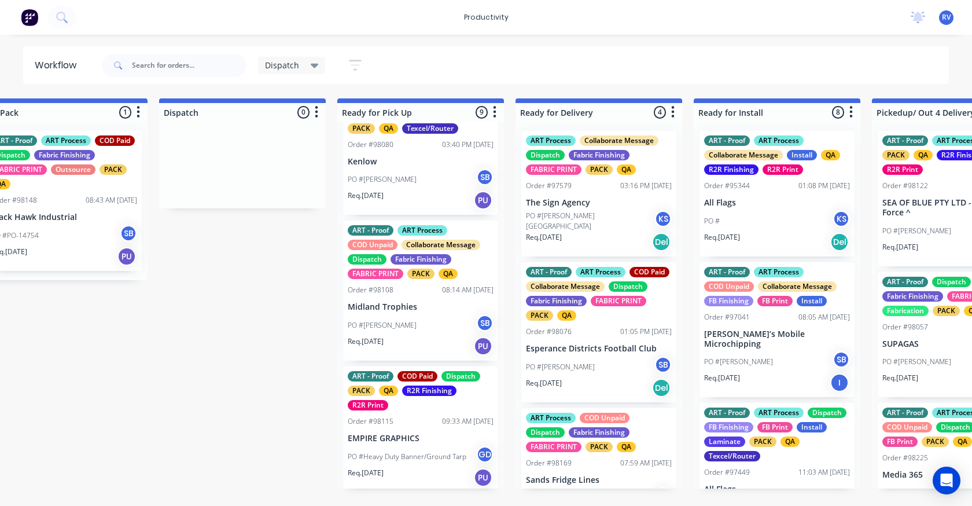
scroll to position [232, 0]
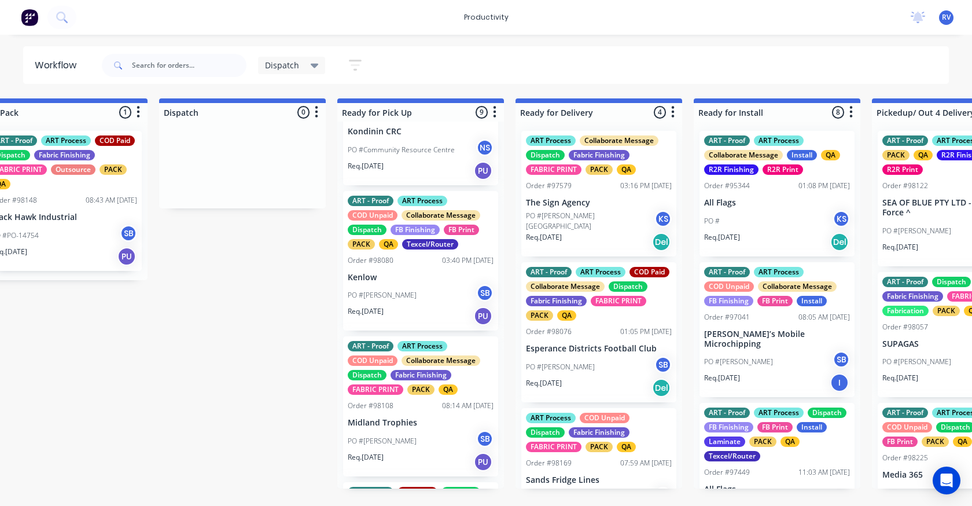
click at [427, 298] on div "PO #[PERSON_NAME] SB" at bounding box center [421, 295] width 146 height 22
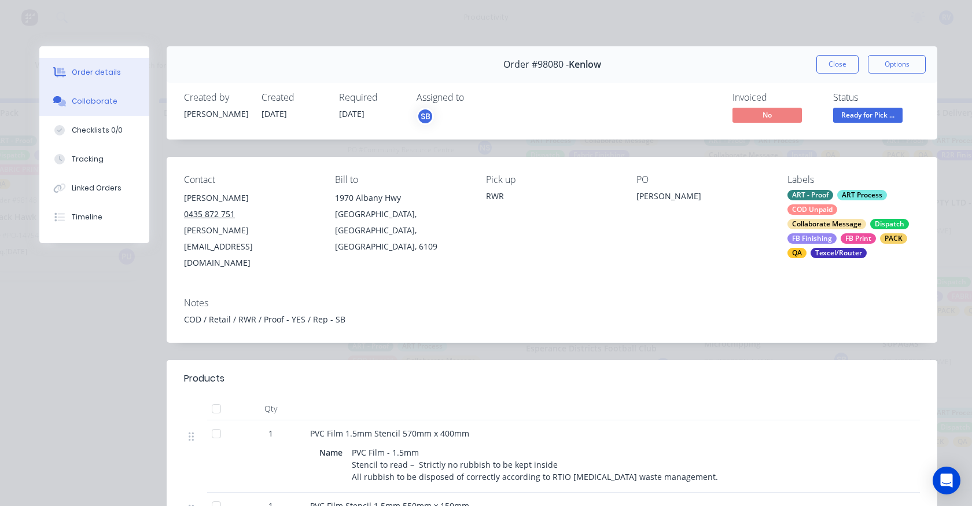
click at [91, 100] on div "Collaborate" at bounding box center [95, 101] width 46 height 10
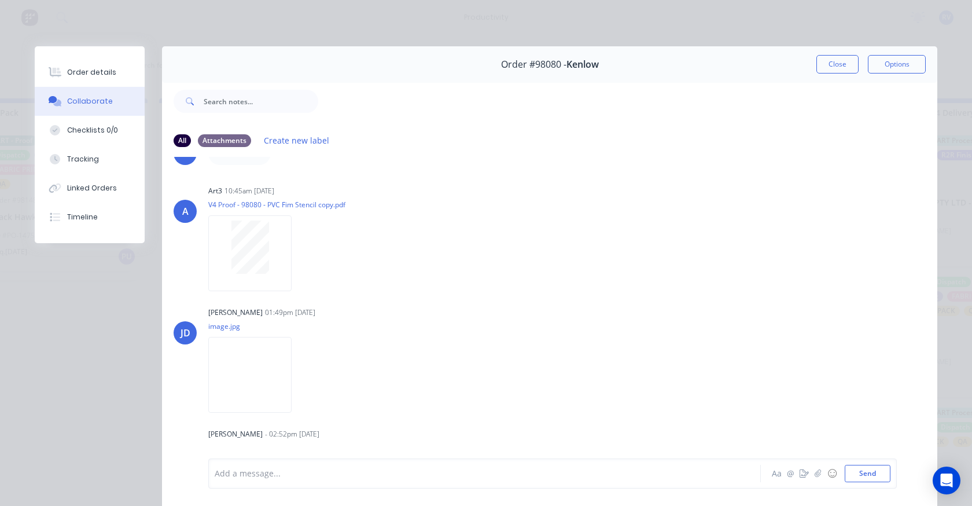
scroll to position [177, 0]
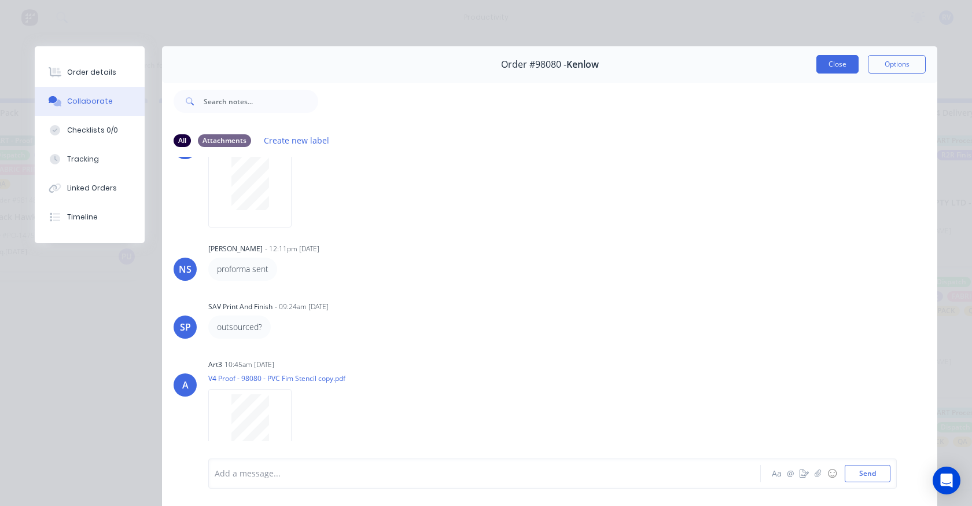
click at [820, 70] on button "Close" at bounding box center [838, 64] width 42 height 19
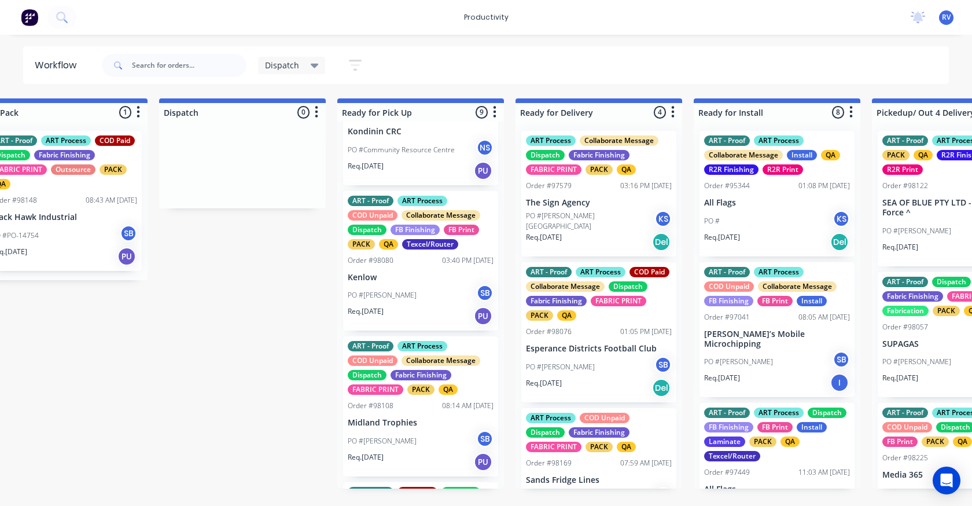
click at [287, 65] on span "Dispatch" at bounding box center [282, 65] width 34 height 12
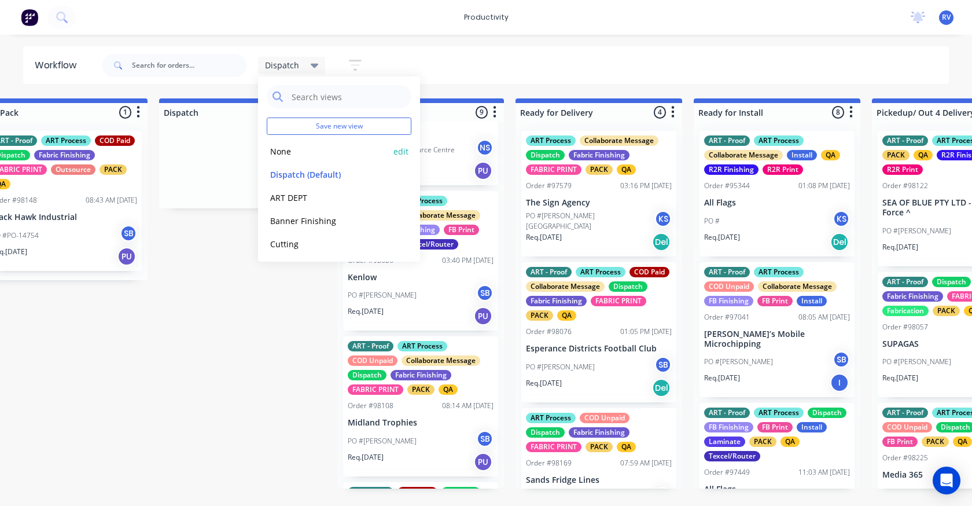
click at [282, 145] on button "None" at bounding box center [328, 151] width 123 height 13
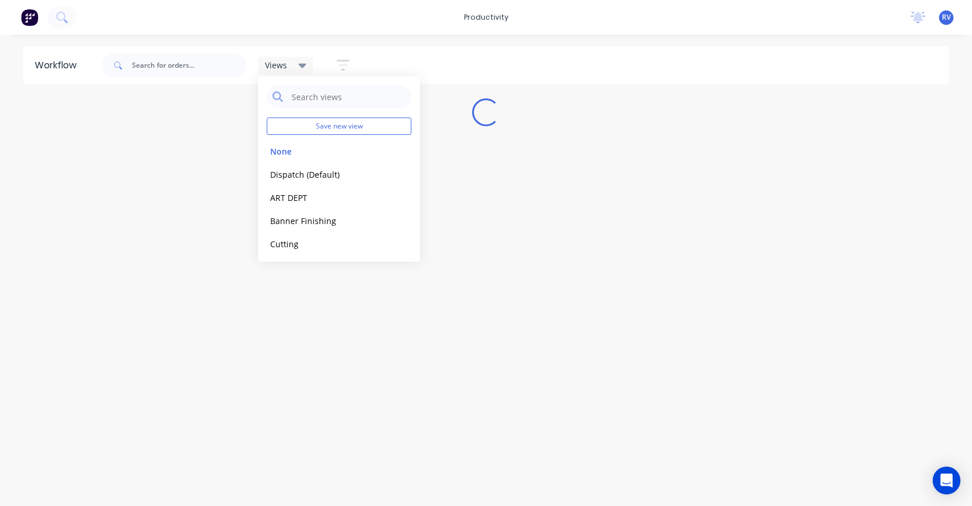
scroll to position [0, 0]
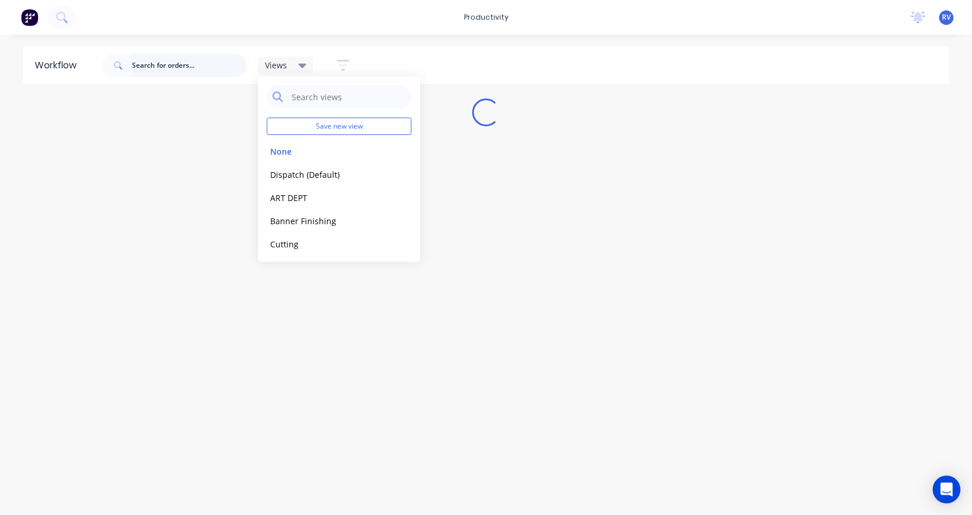
click at [174, 71] on input "text" at bounding box center [189, 65] width 115 height 23
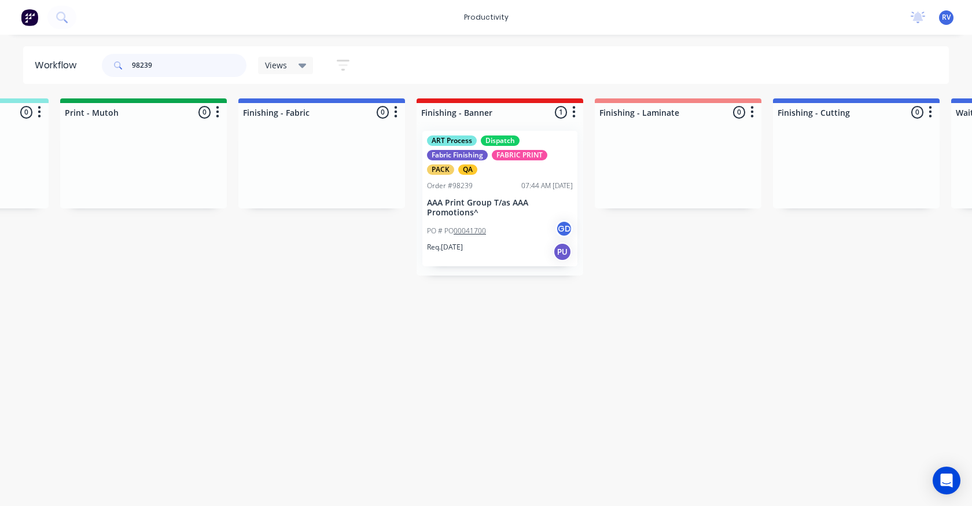
scroll to position [0, 1929]
type input "98239"
click at [497, 245] on div "Req. [DATE] PU" at bounding box center [497, 252] width 146 height 20
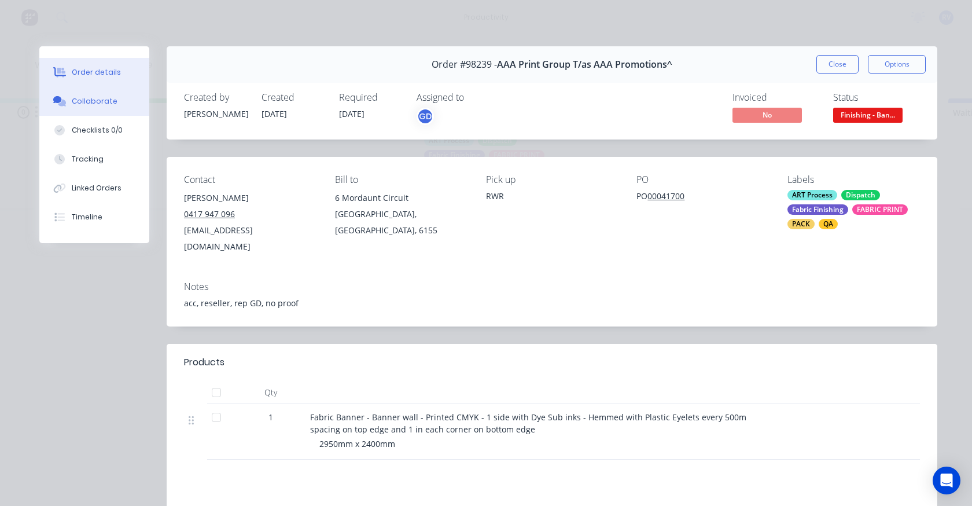
click at [62, 97] on div at bounding box center [59, 101] width 17 height 10
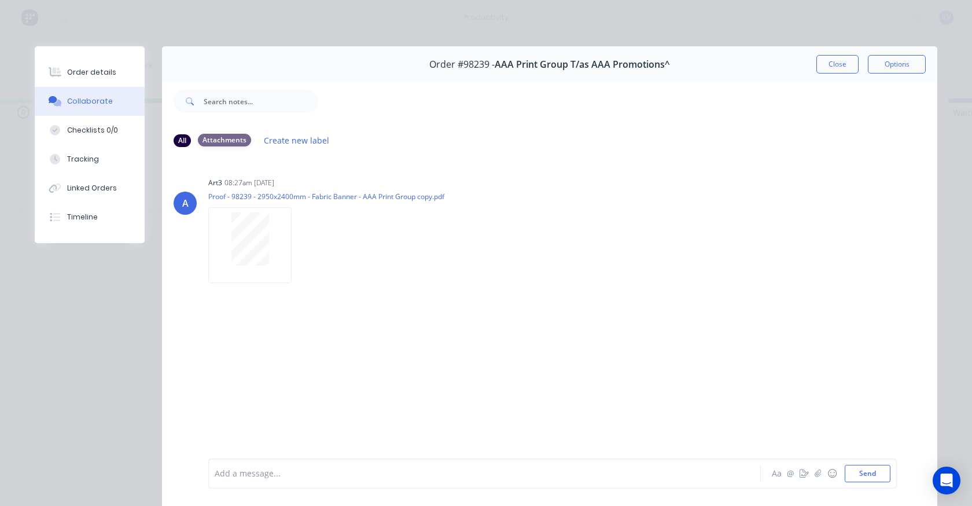
click at [216, 141] on div "Attachments" at bounding box center [224, 140] width 53 height 13
click at [830, 64] on button "Close" at bounding box center [838, 64] width 42 height 19
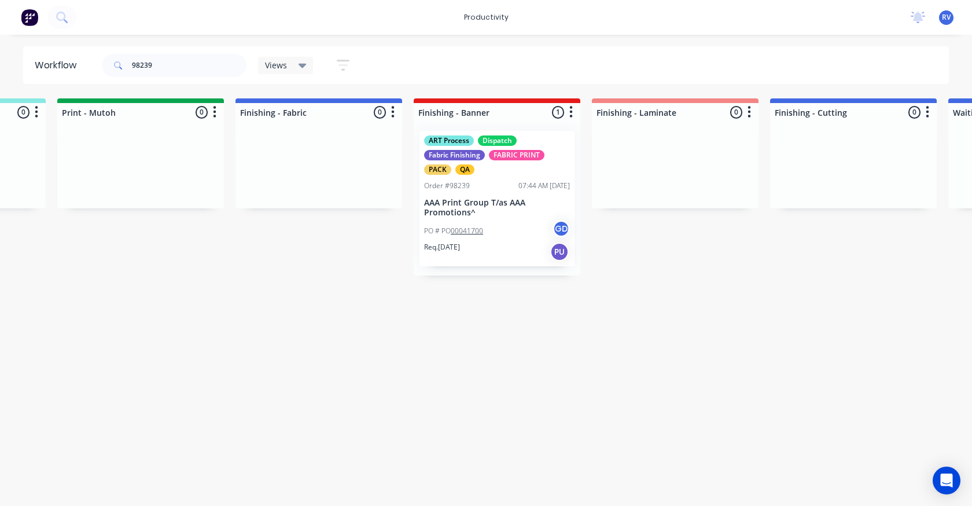
click at [273, 73] on div "Views" at bounding box center [286, 65] width 56 height 17
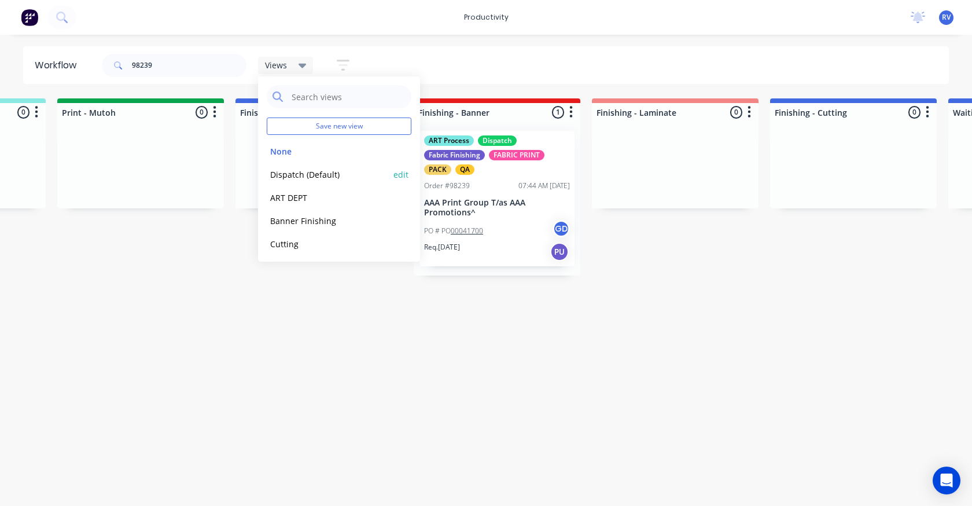
click at [292, 173] on button "Dispatch (Default)" at bounding box center [328, 174] width 123 height 13
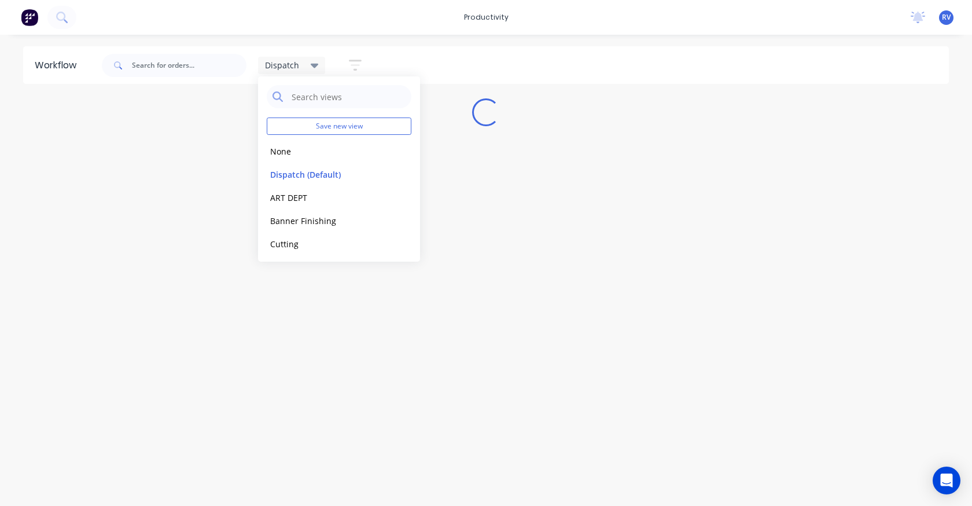
scroll to position [0, 0]
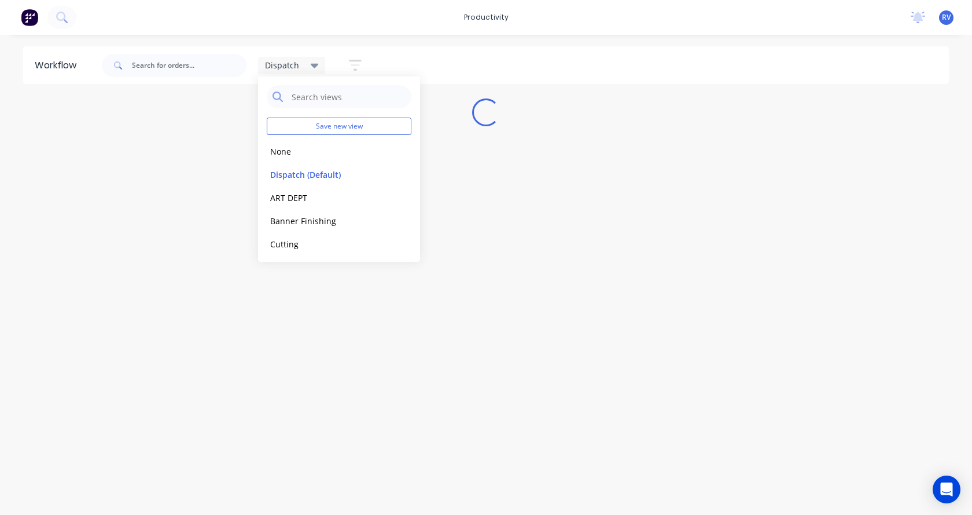
click at [243, 350] on div "Workflow Dispatch Save new view None edit Dispatch (Default) edit ART DEPT edit…" at bounding box center [486, 268] width 972 height 445
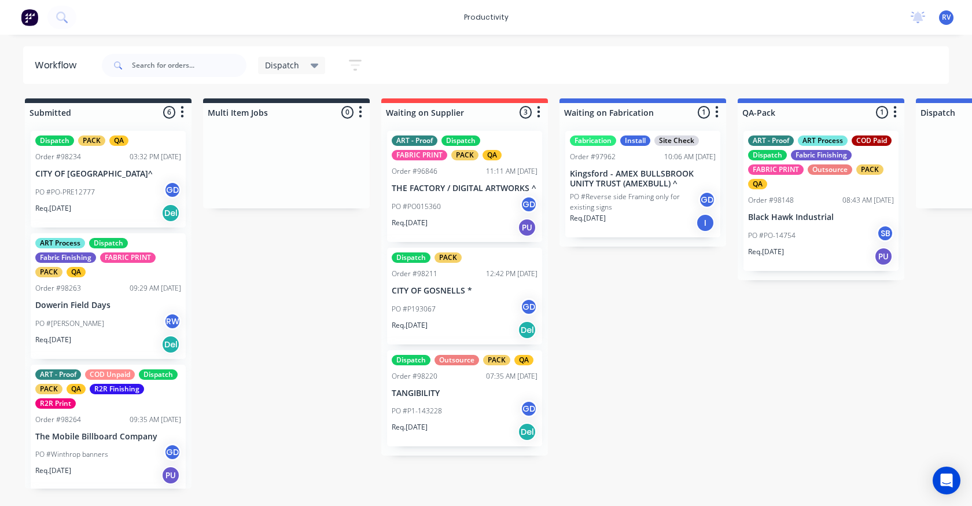
click at [291, 61] on span "Dispatch" at bounding box center [282, 65] width 34 height 12
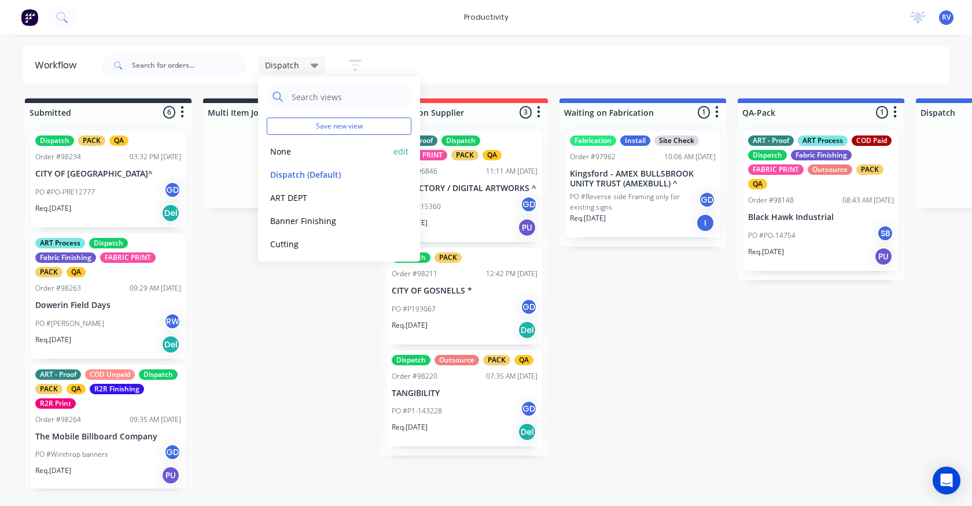
click at [283, 152] on button "None" at bounding box center [328, 151] width 123 height 13
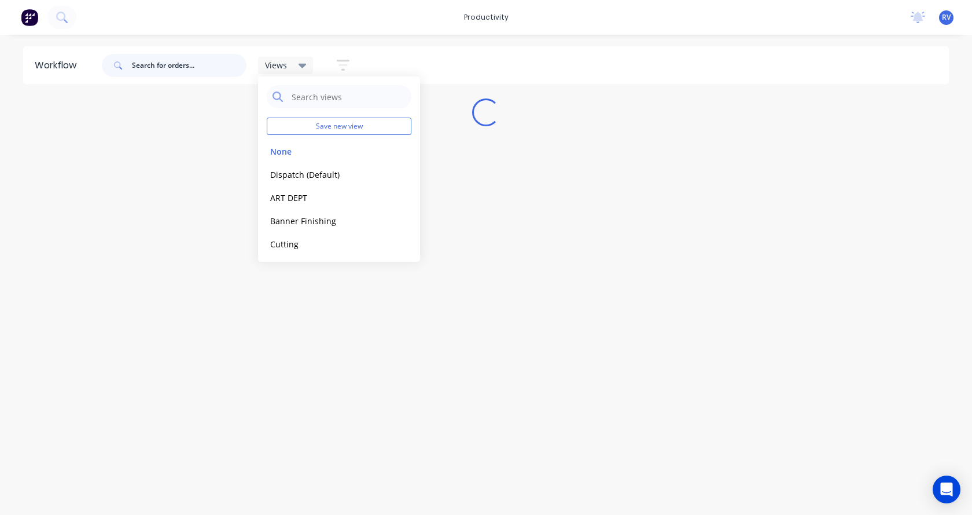
click at [187, 68] on input "text" at bounding box center [189, 65] width 115 height 23
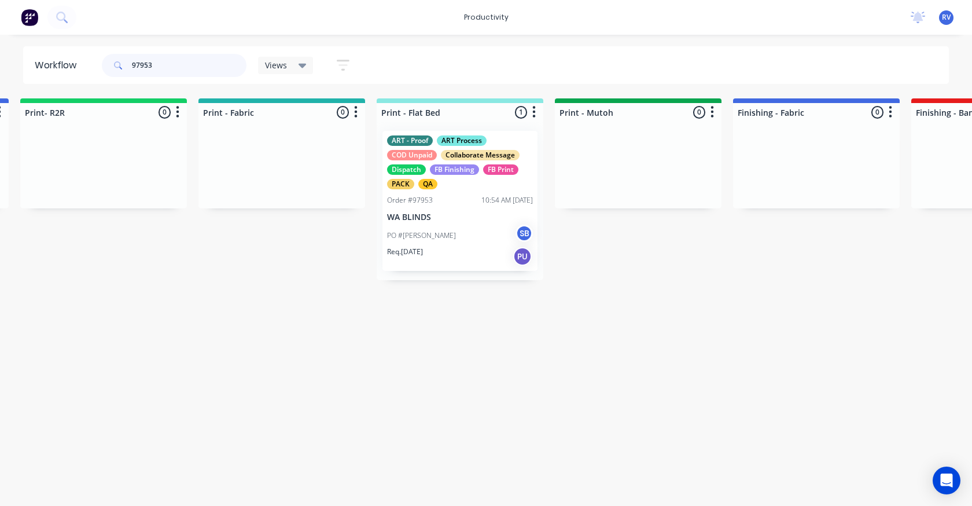
scroll to position [0, 1450]
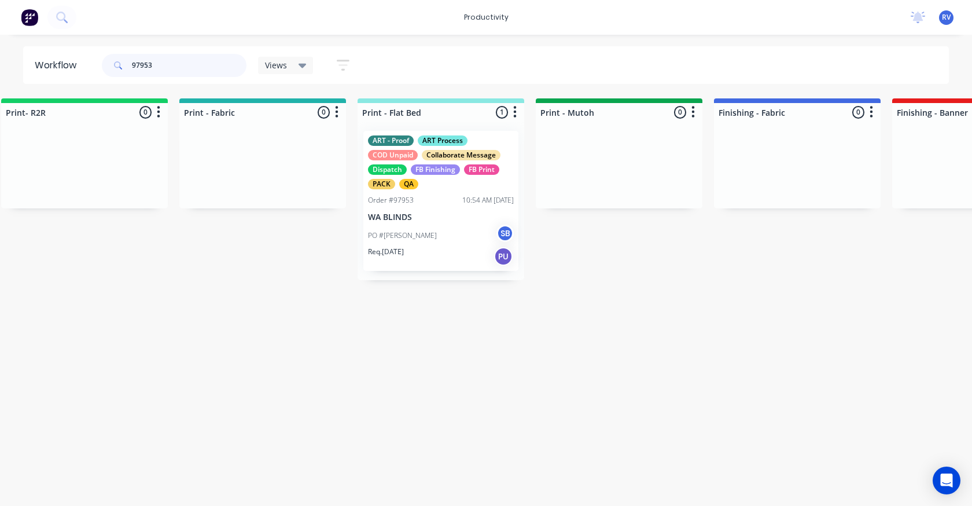
type input "97953"
click at [432, 253] on div "Req. [DATE] PU" at bounding box center [441, 257] width 146 height 20
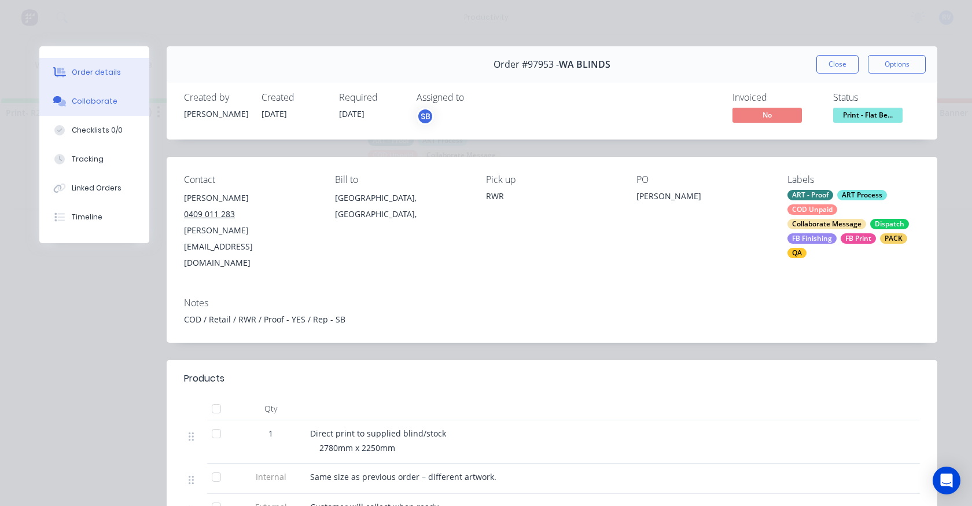
click at [96, 99] on div "Collaborate" at bounding box center [95, 101] width 46 height 10
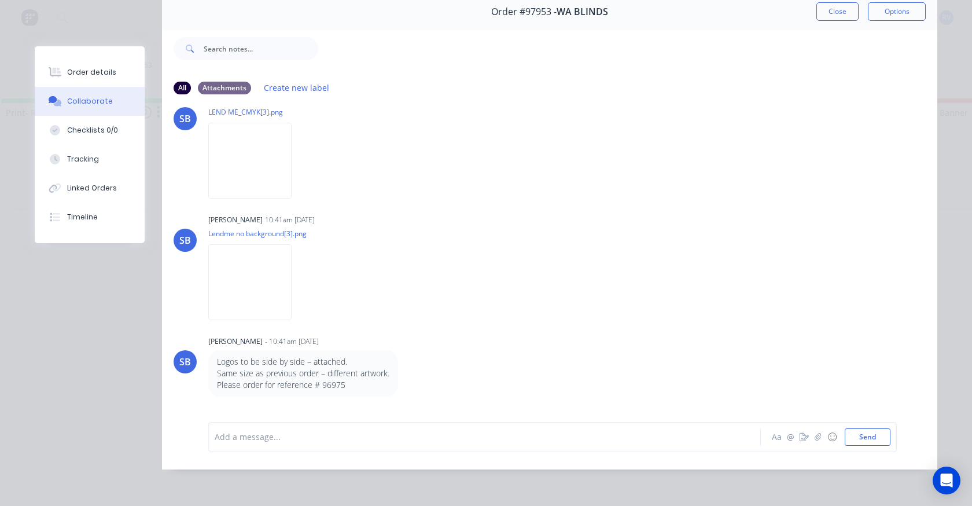
scroll to position [3, 0]
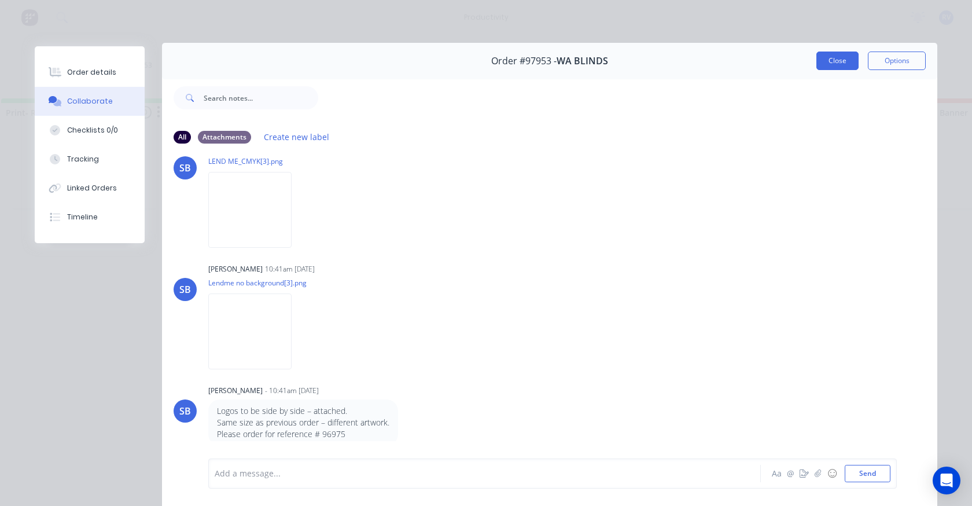
click at [817, 56] on button "Close" at bounding box center [838, 61] width 42 height 19
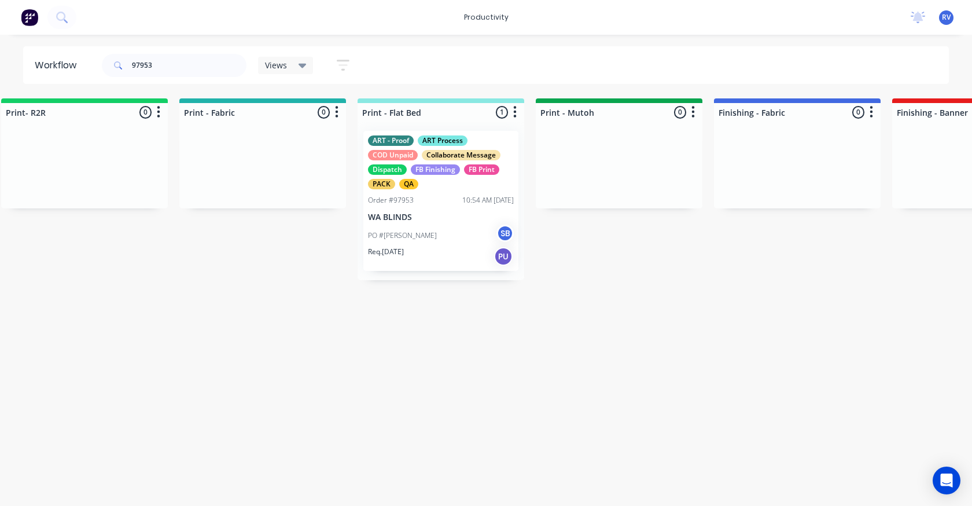
click at [265, 68] on div "Views" at bounding box center [286, 65] width 56 height 17
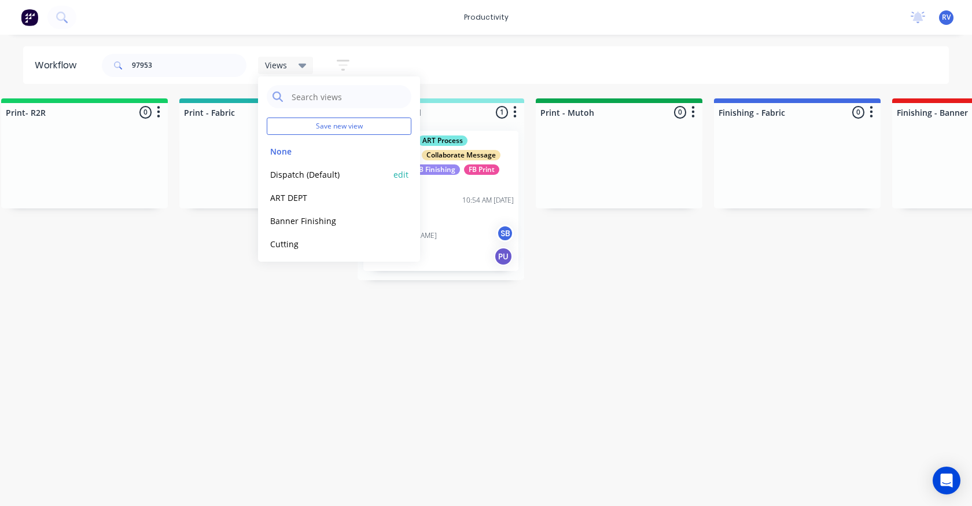
click at [298, 177] on button "Dispatch (Default)" at bounding box center [328, 174] width 123 height 13
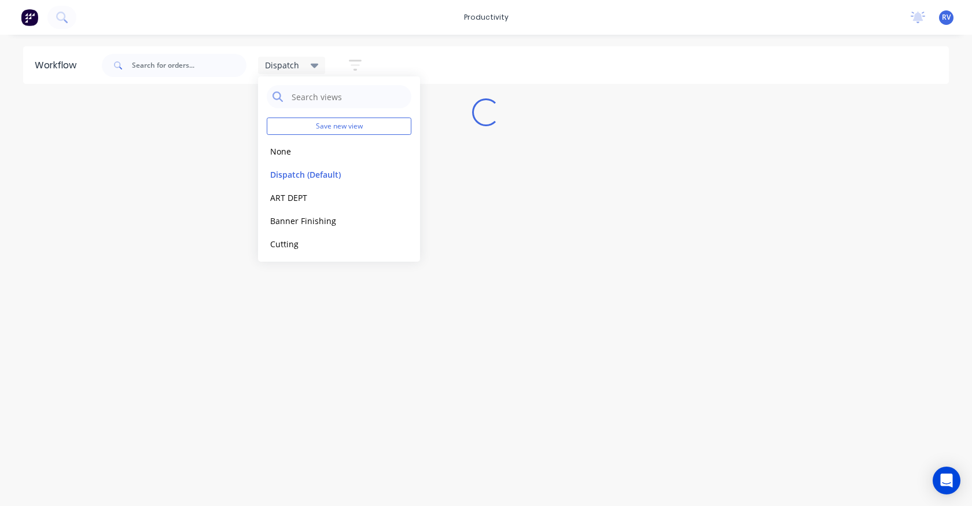
scroll to position [0, 0]
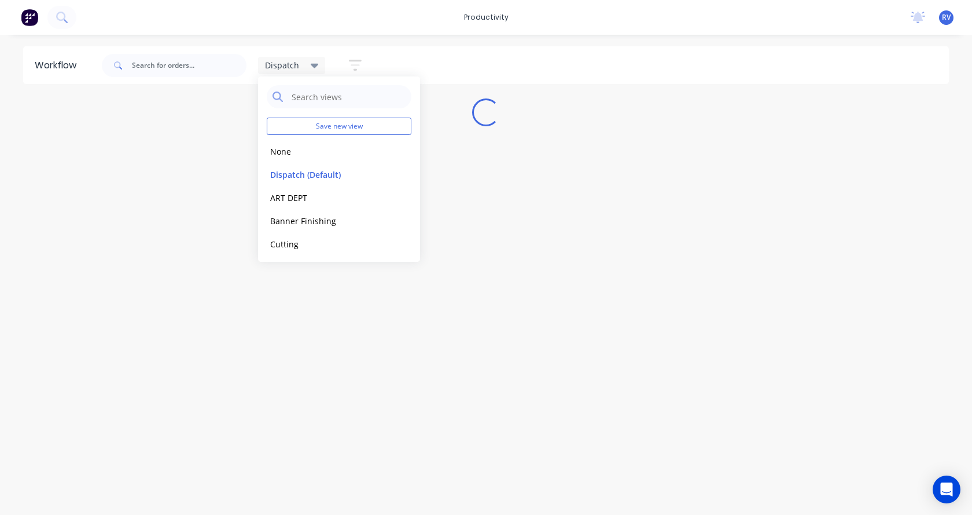
click at [266, 374] on div "Workflow Dispatch Save new view None edit Dispatch (Default) edit ART DEPT edit…" at bounding box center [486, 268] width 972 height 445
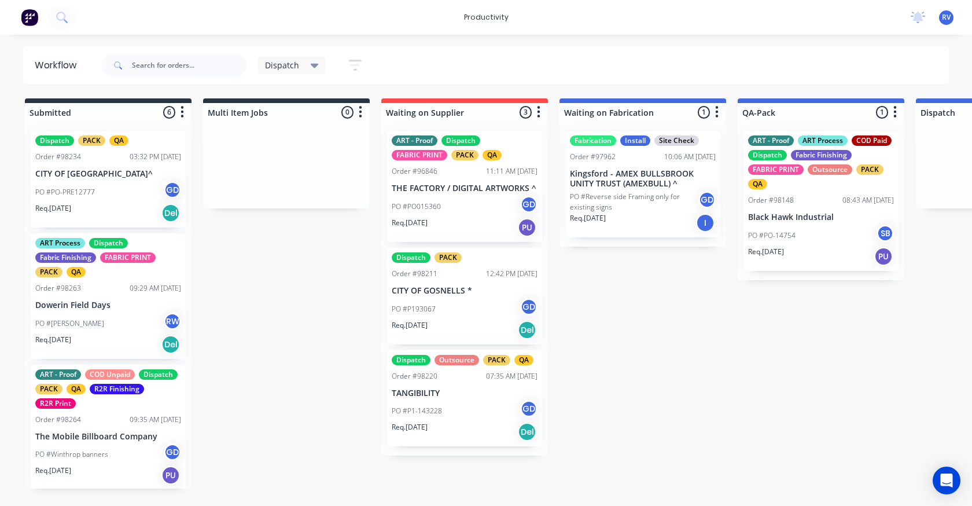
click at [829, 204] on div "Order #98148 08:43 AM [DATE]" at bounding box center [821, 200] width 146 height 10
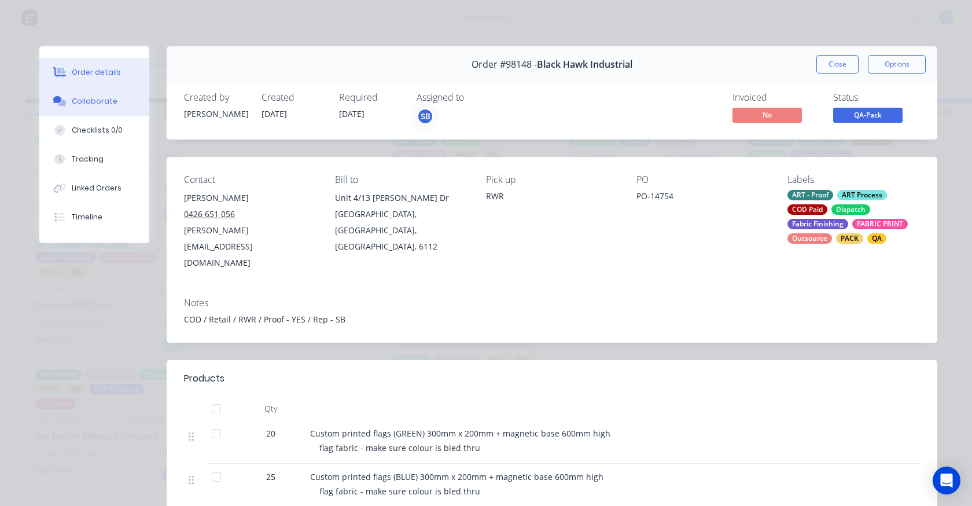
click at [89, 105] on div "Collaborate" at bounding box center [95, 101] width 46 height 10
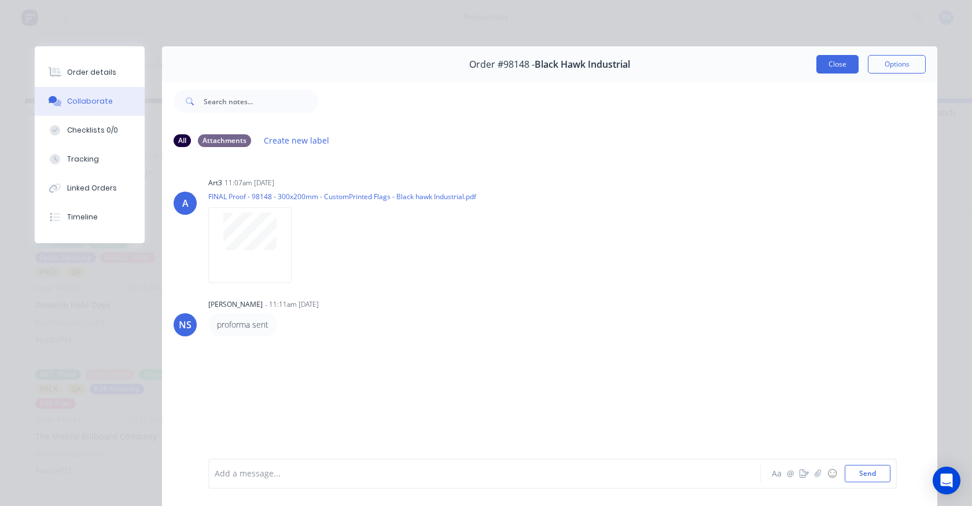
click at [837, 67] on button "Close" at bounding box center [838, 64] width 42 height 19
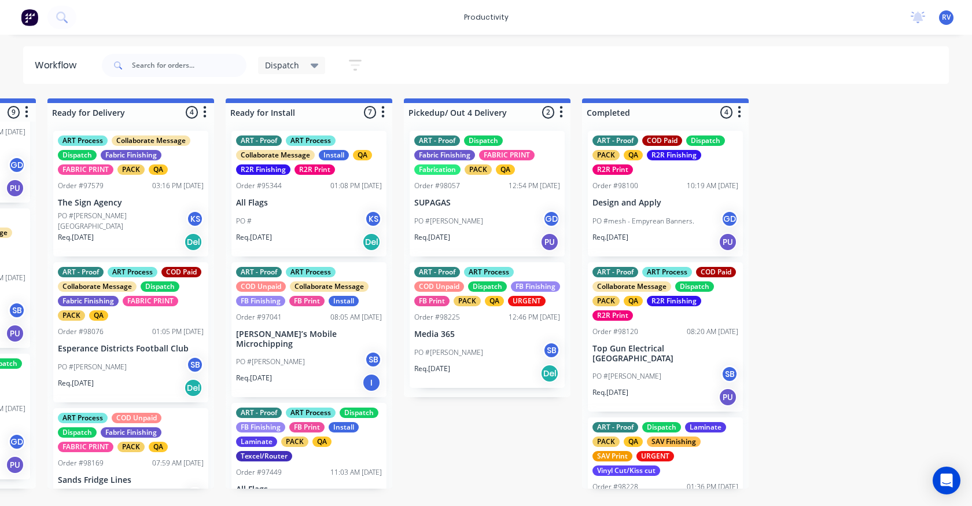
scroll to position [0, 1236]
